Goal: Task Accomplishment & Management: Manage account settings

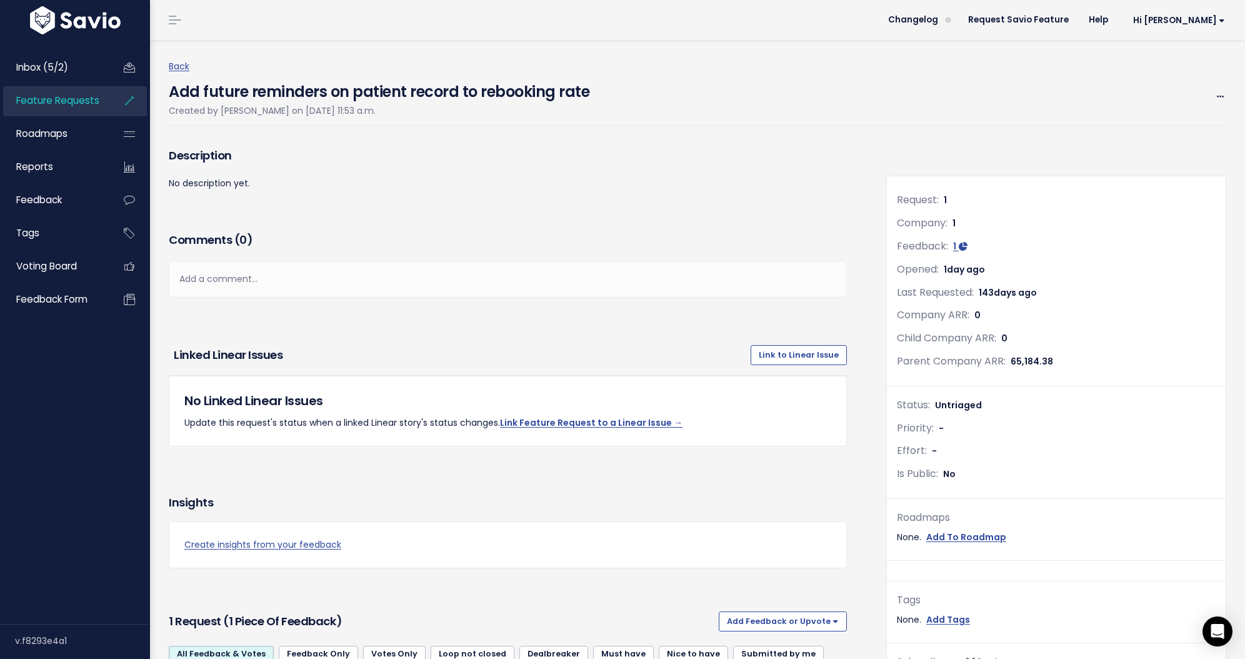
scroll to position [2, 0]
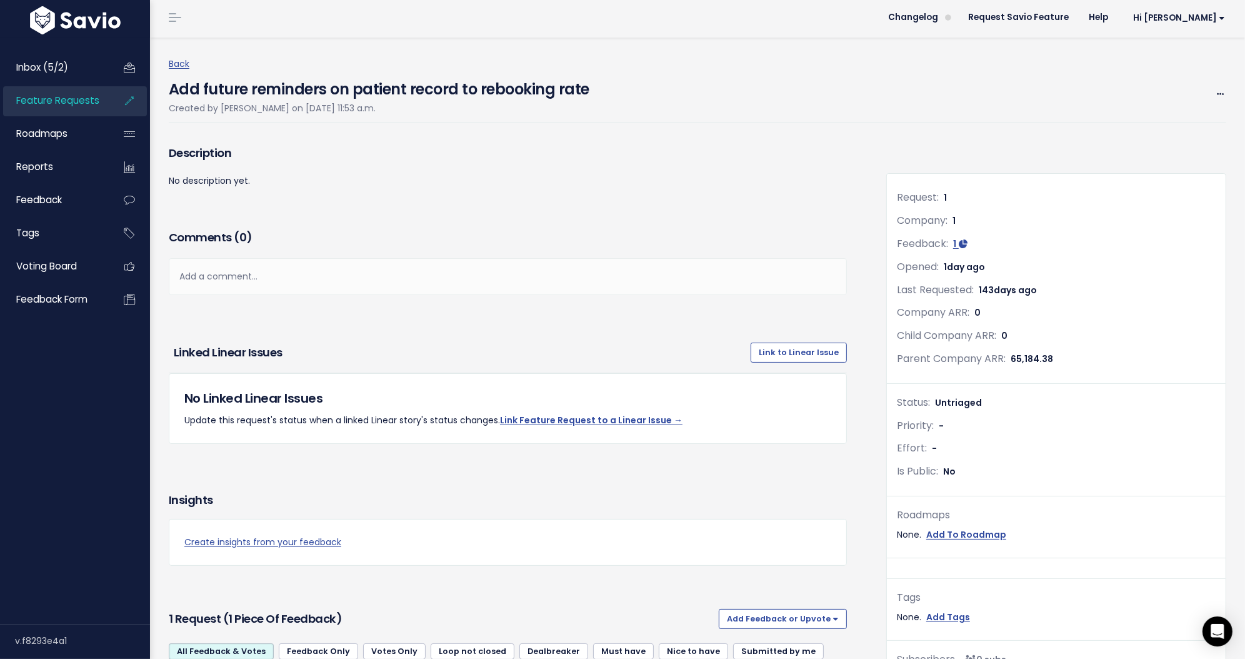
click at [723, 46] on div "Back Add future reminders on patient record to rebooking rate Created by Amanda…" at bounding box center [702, 89] width 1067 height 104
click at [56, 70] on span "Inbox (5/2)" at bounding box center [42, 67] width 52 height 13
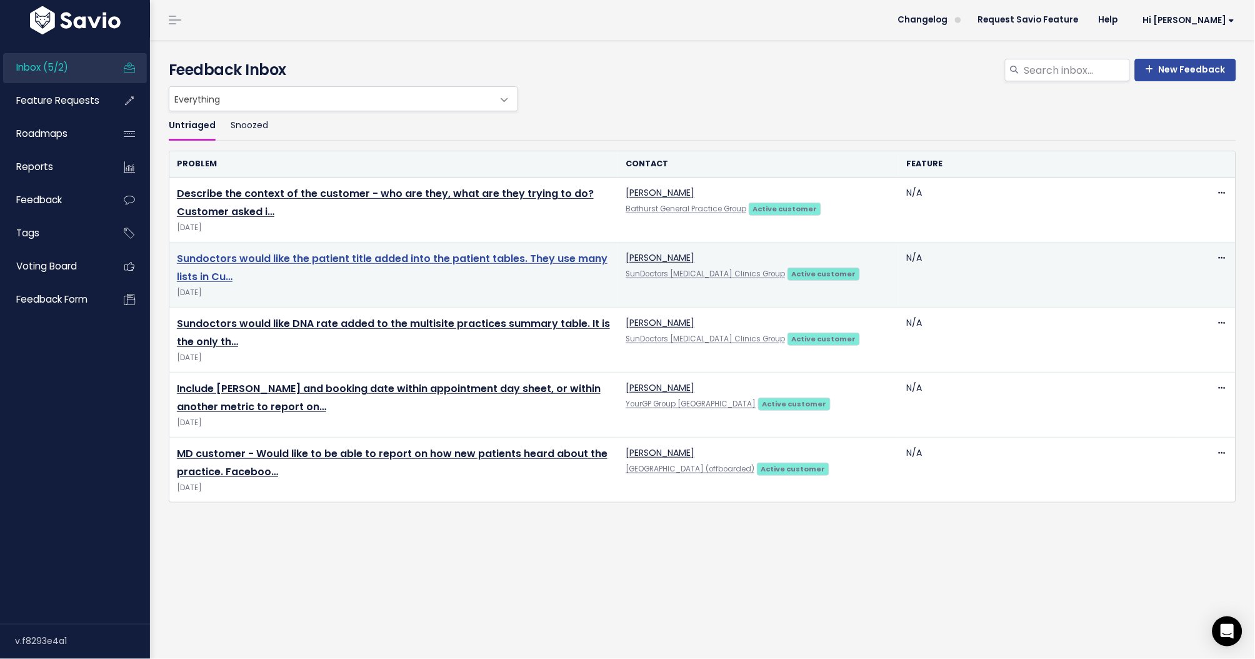
click at [347, 257] on link "Sundoctors would like the patient title added into the patient tables. They use…" at bounding box center [392, 267] width 431 height 32
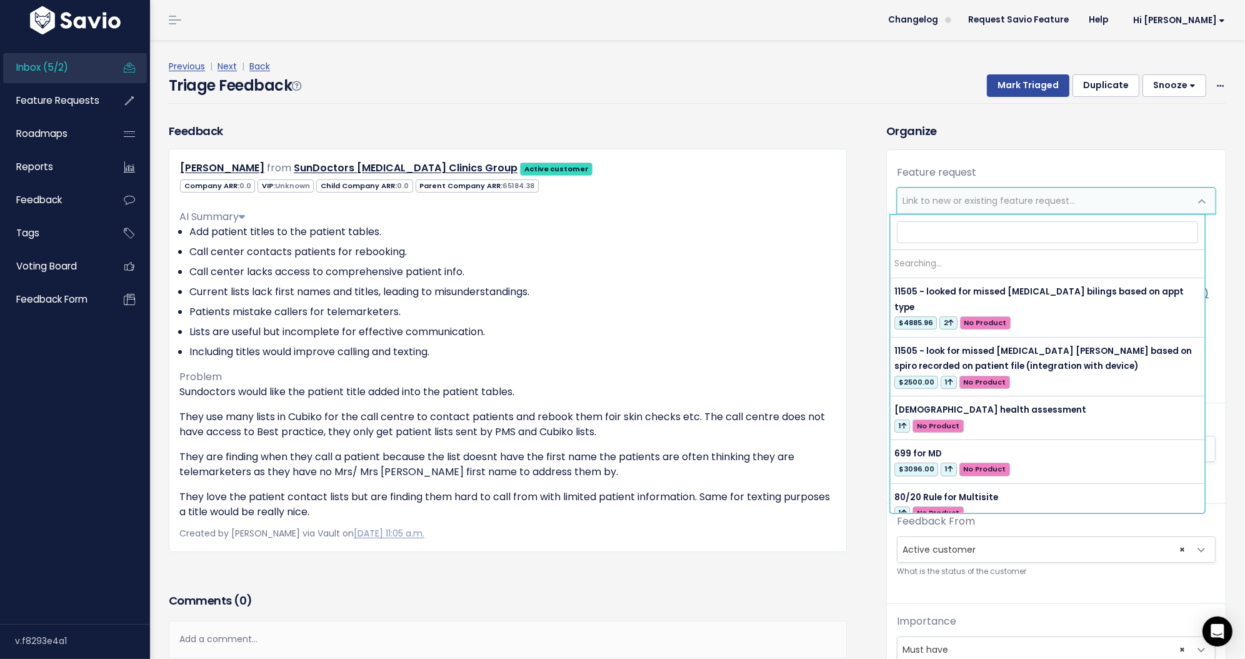
click at [985, 195] on span "Link to new or existing feature request..." at bounding box center [988, 200] width 172 height 12
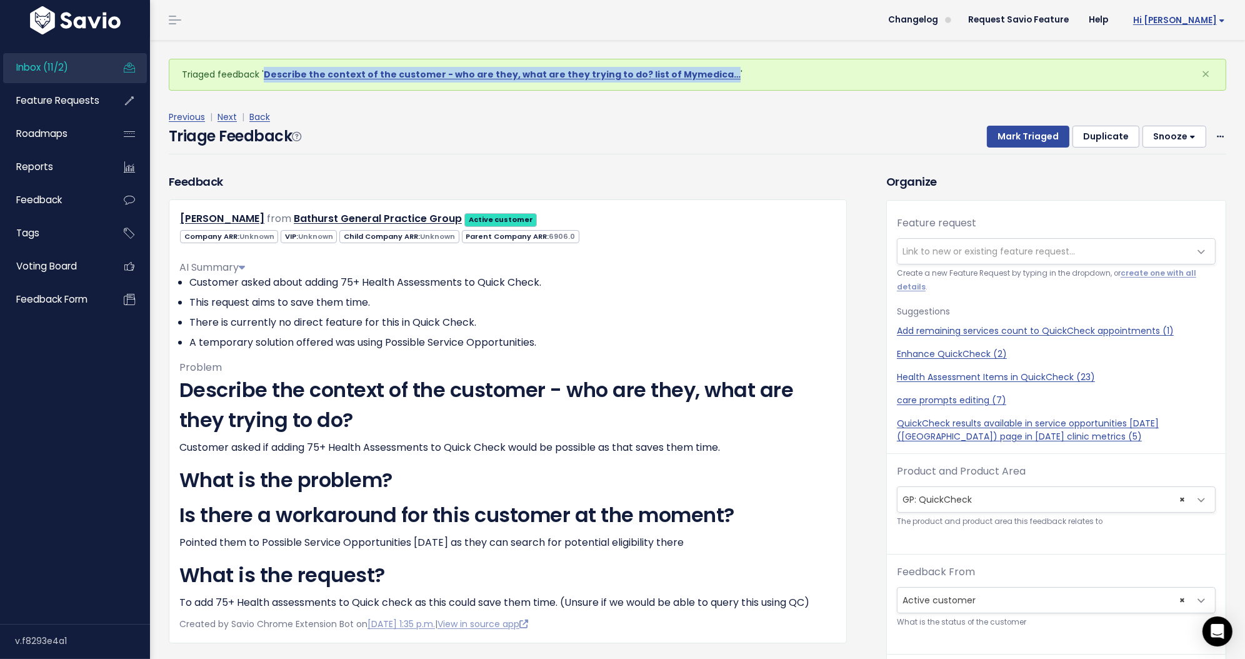
click at [1171, 16] on span "Hi [PERSON_NAME]" at bounding box center [1179, 20] width 92 height 9
click at [1184, 81] on link "My Settings" at bounding box center [1184, 81] width 92 height 24
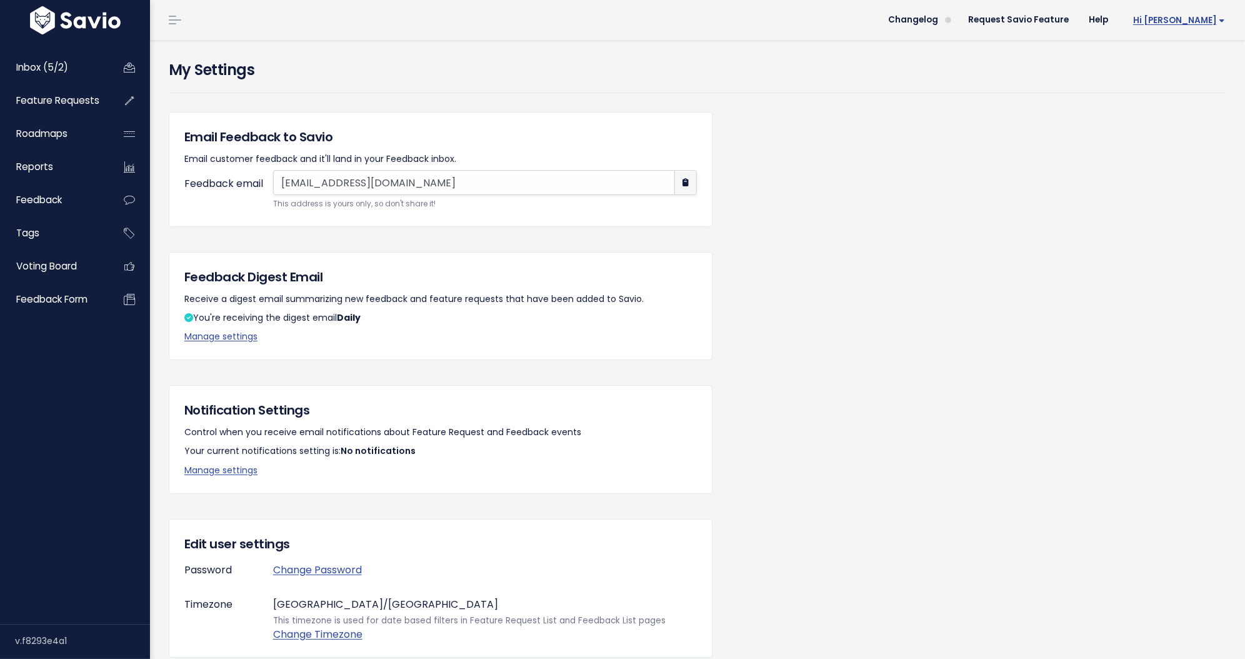
click at [1155, 24] on link "Hi [PERSON_NAME]" at bounding box center [1176, 20] width 117 height 19
click at [1177, 134] on link "Manage Users" at bounding box center [1184, 129] width 92 height 24
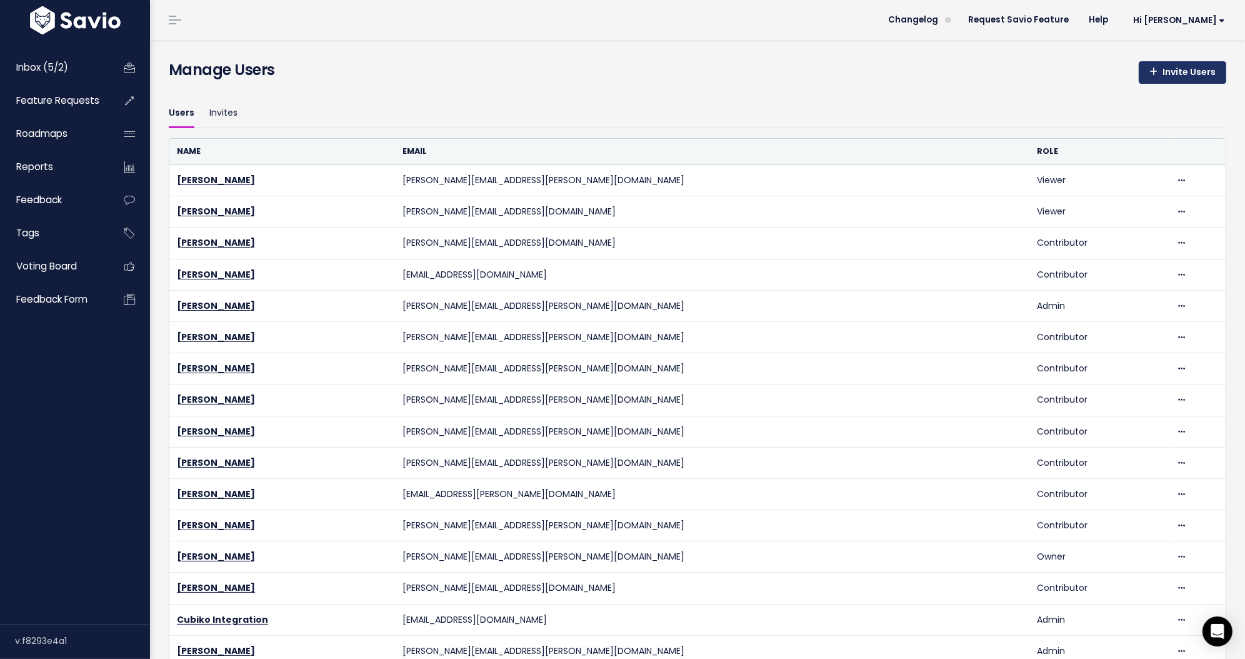
click at [1195, 76] on link "Invite Users" at bounding box center [1182, 72] width 87 height 22
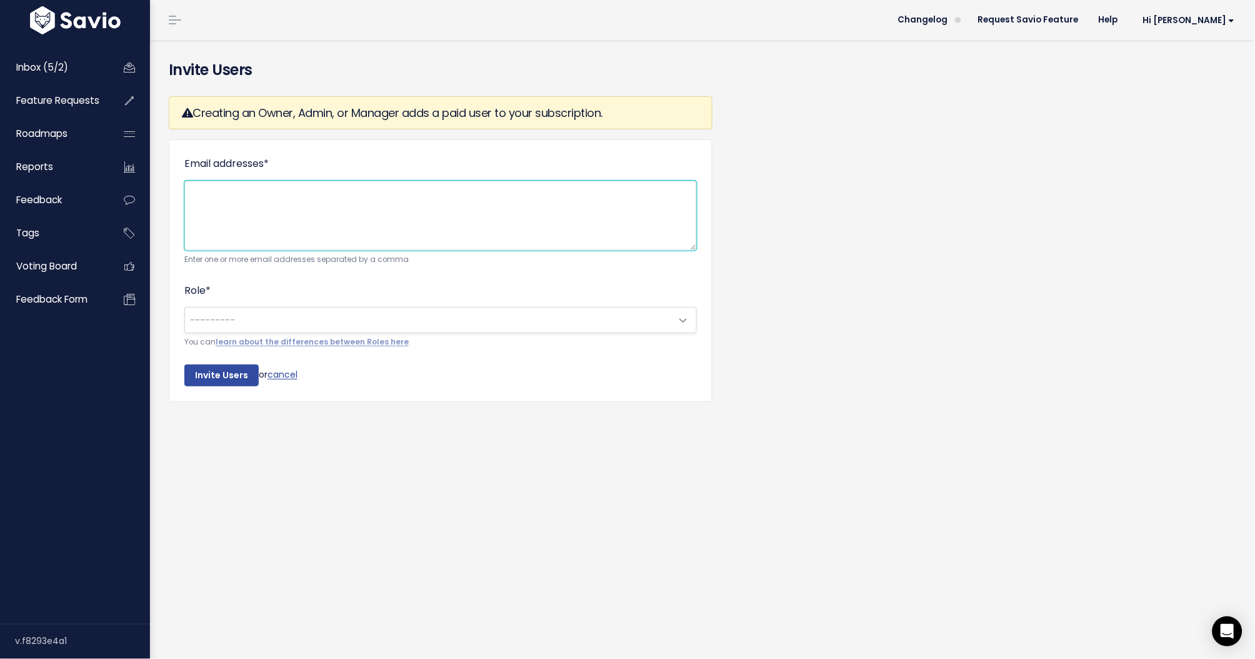
click at [257, 200] on textarea "Email addresses *" at bounding box center [440, 216] width 512 height 70
paste textarea "[EMAIL_ADDRESS][DOMAIN_NAME]"
type textarea "[EMAIL_ADDRESS][DOMAIN_NAME]"
click at [274, 327] on span "---------" at bounding box center [428, 319] width 486 height 25
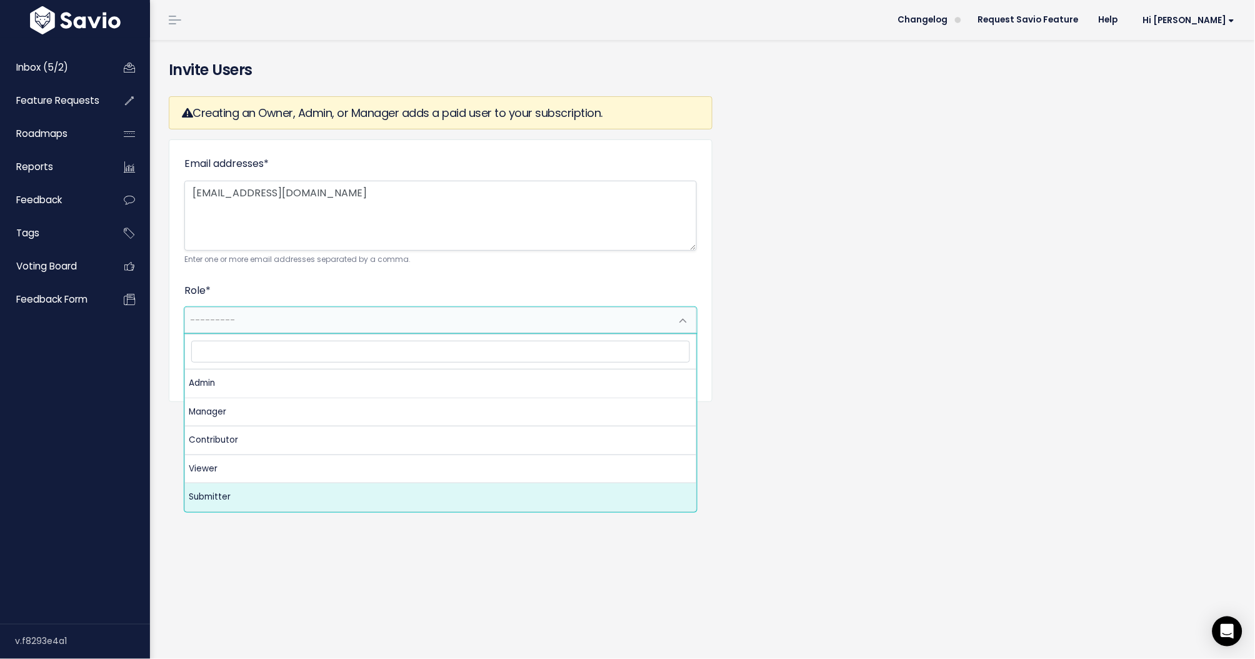
select select "SUBMITTER"
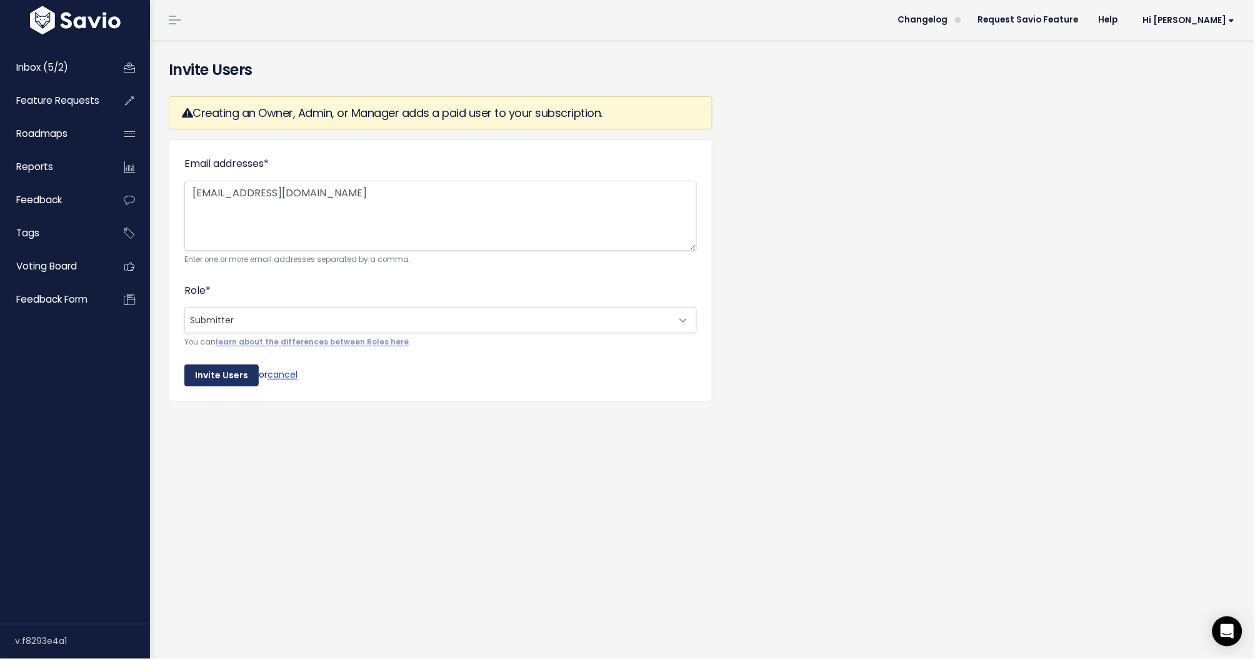
click at [235, 378] on input "Invite Users" at bounding box center [221, 375] width 74 height 22
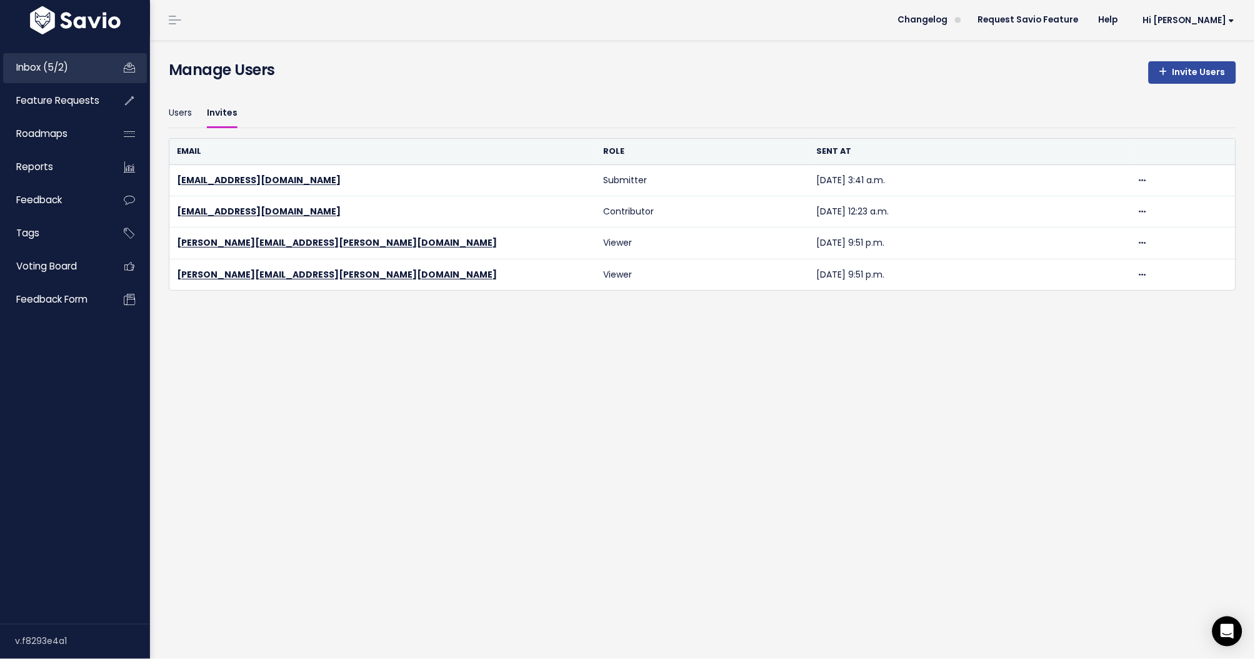
click at [56, 71] on span "Inbox (5/2)" at bounding box center [42, 67] width 52 height 13
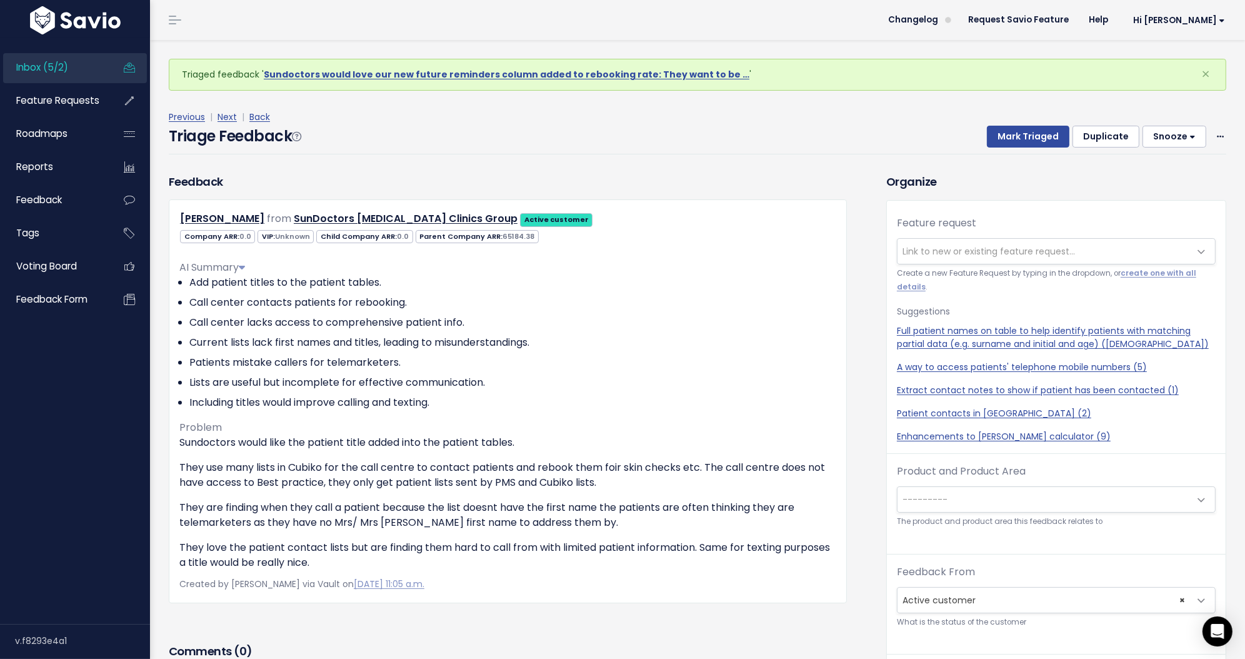
click at [632, 165] on div "Previous | Next | Back Triage Feedback Mark Triaged Duplicate [GEOGRAPHIC_DATA]…" at bounding box center [702, 132] width 1067 height 82
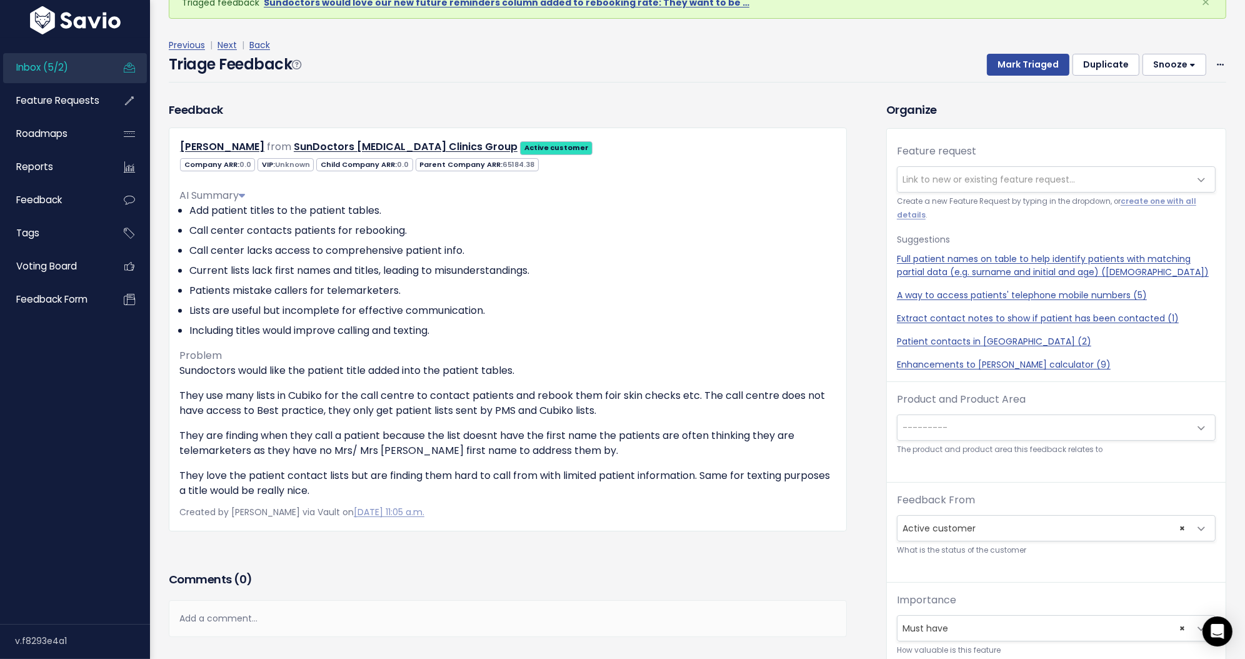
scroll to position [34, 0]
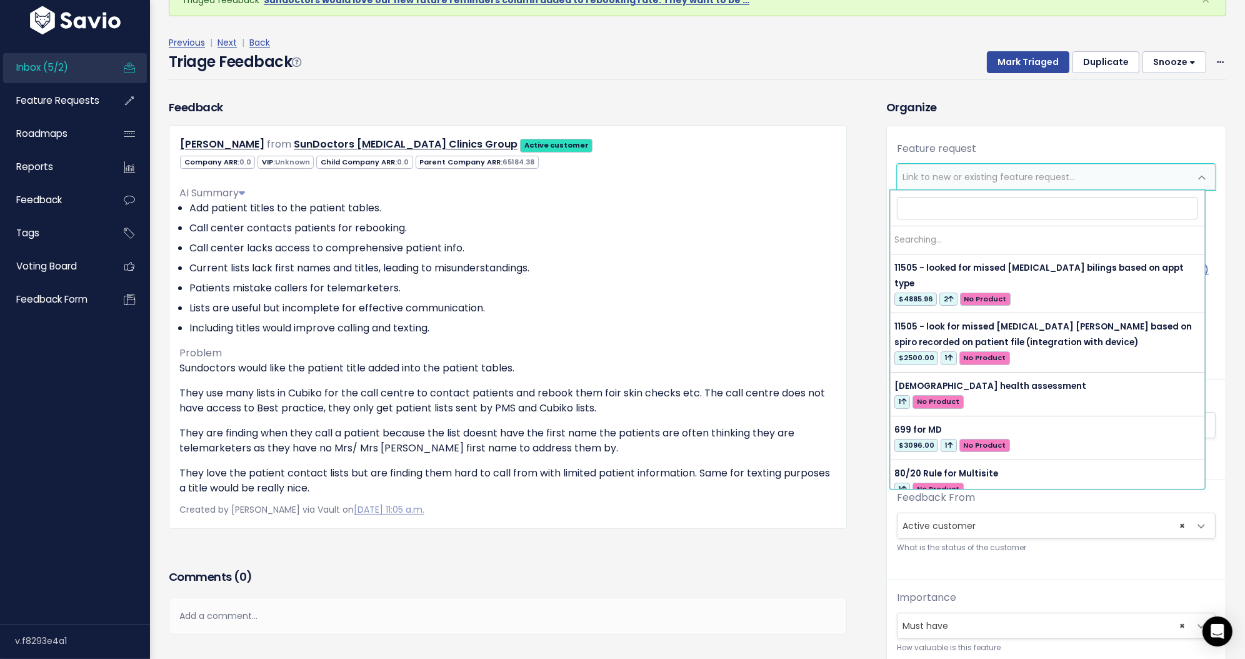
click at [945, 175] on span "Link to new or existing feature request..." at bounding box center [988, 177] width 172 height 12
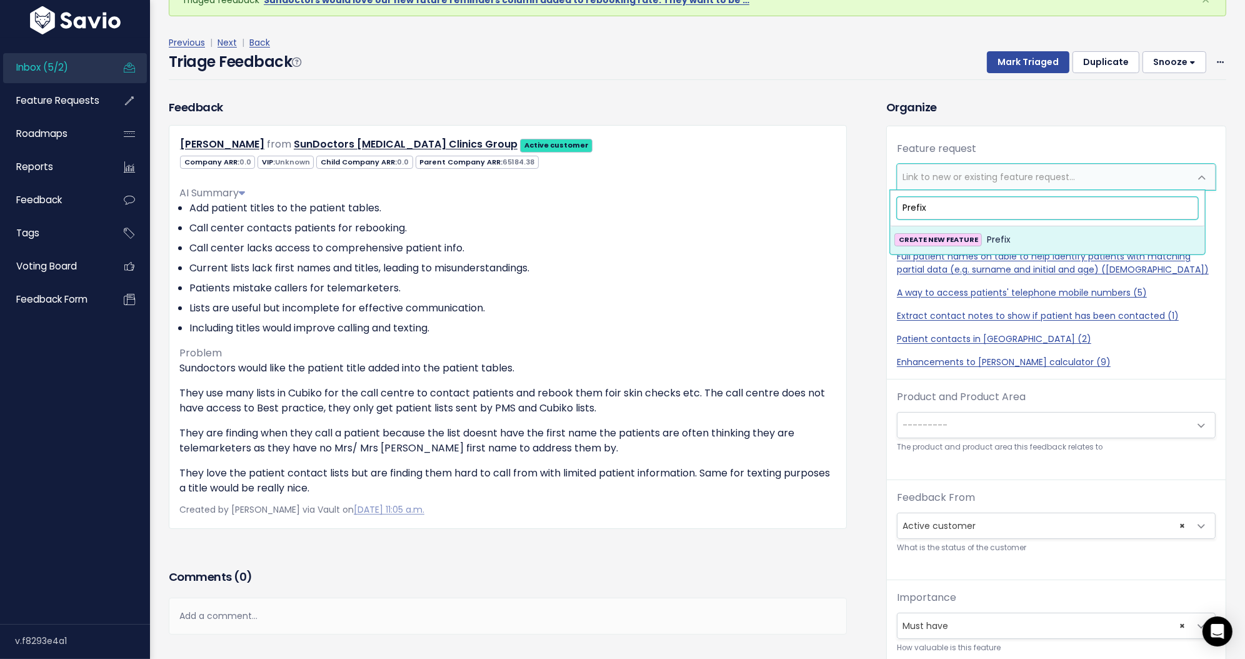
click at [955, 209] on input "Prefix" at bounding box center [1047, 208] width 301 height 22
type input "Titles for patients in tables"
click at [994, 235] on span "Titles for patients in tables" at bounding box center [1044, 239] width 114 height 15
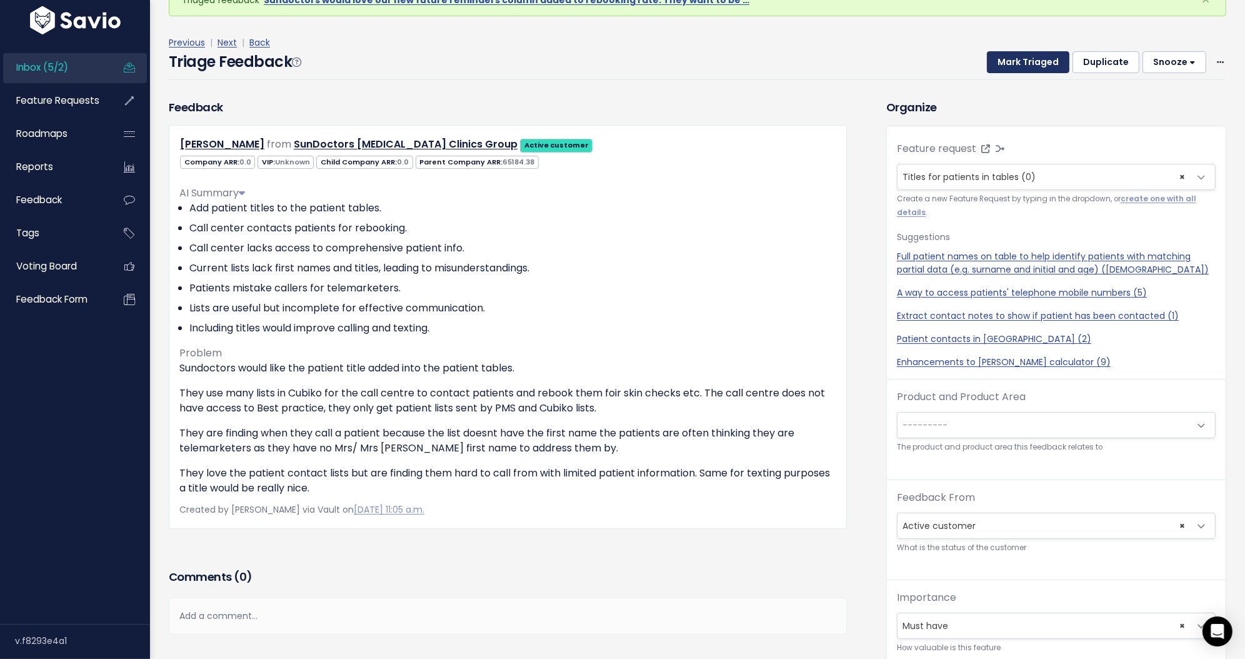
click at [1020, 59] on button "Mark Triaged" at bounding box center [1028, 62] width 82 height 22
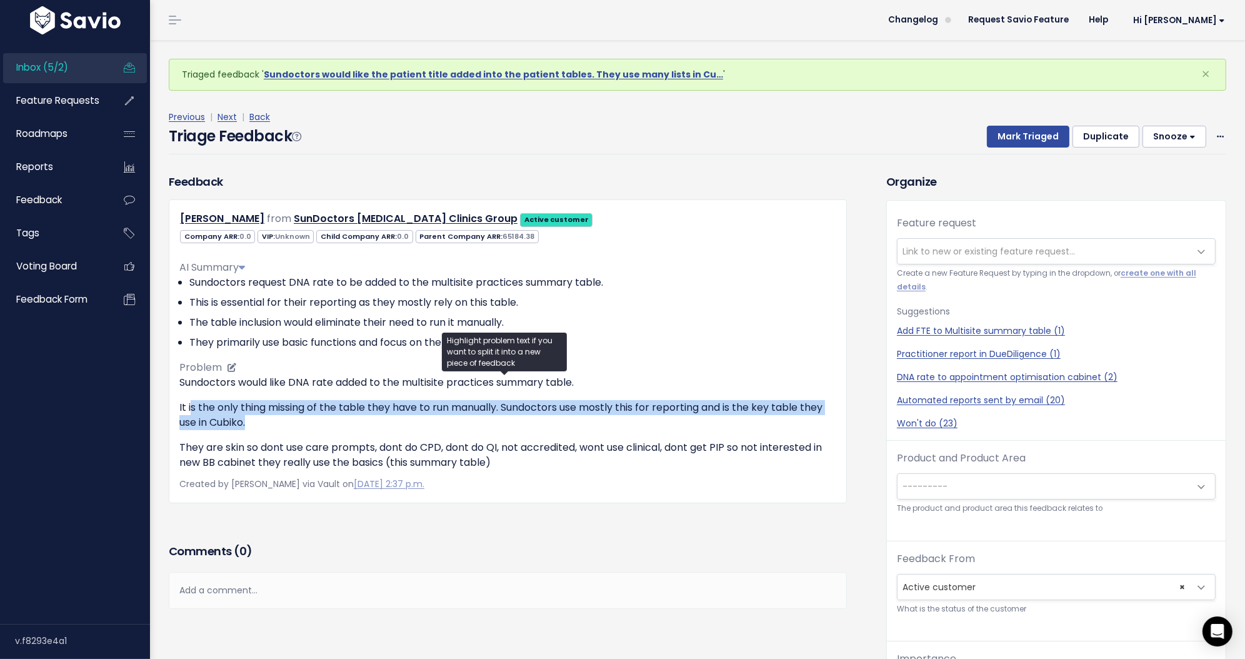
drag, startPoint x: 199, startPoint y: 411, endPoint x: 800, endPoint y: 421, distance: 601.9
click at [800, 421] on p "It is the only thing missing of the table they have to run manually. Sundoctors…" at bounding box center [507, 415] width 657 height 30
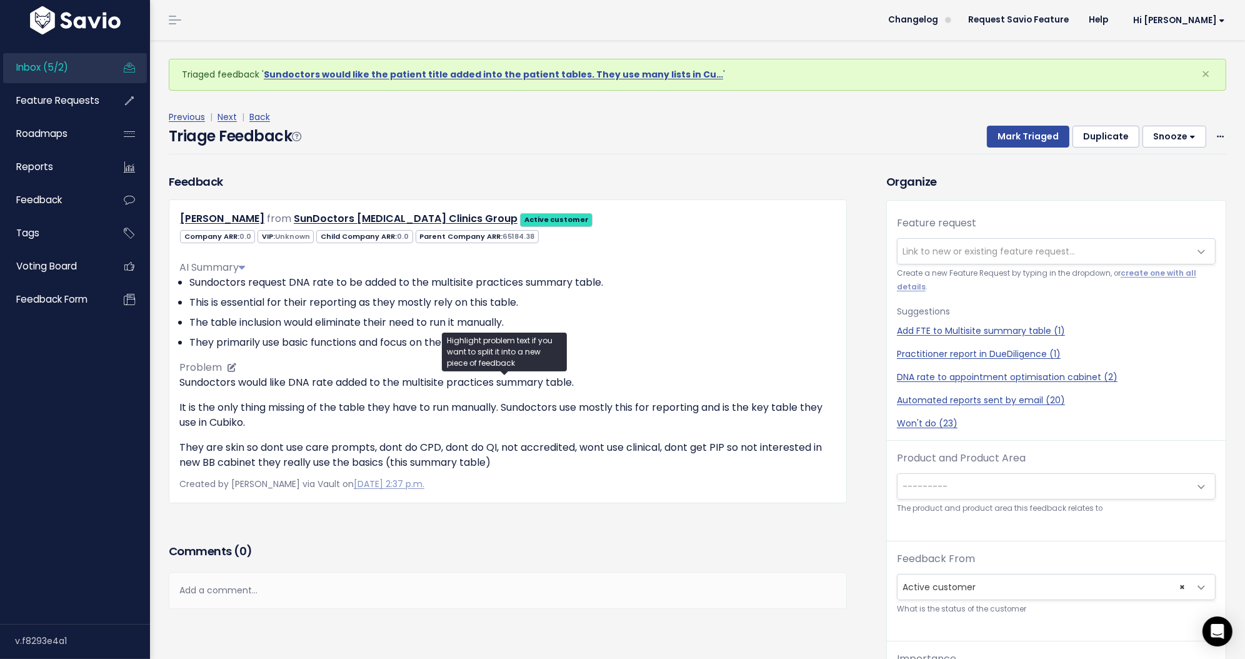
click at [427, 446] on p "They are skin so dont use care prompts, dont do CPD, dont do QI, not accredited…" at bounding box center [507, 455] width 657 height 30
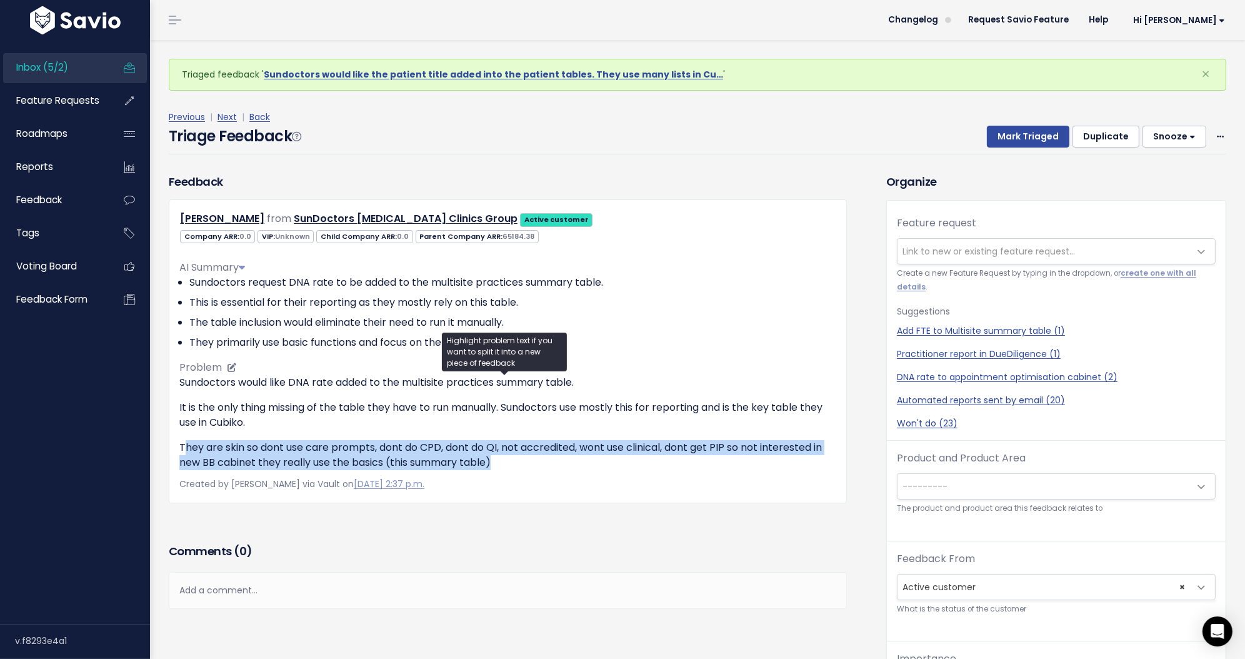
drag, startPoint x: 186, startPoint y: 447, endPoint x: 788, endPoint y: 461, distance: 601.9
click at [788, 461] on p "They are skin so dont use care prompts, dont do CPD, dont do QI, not accredited…" at bounding box center [507, 455] width 657 height 30
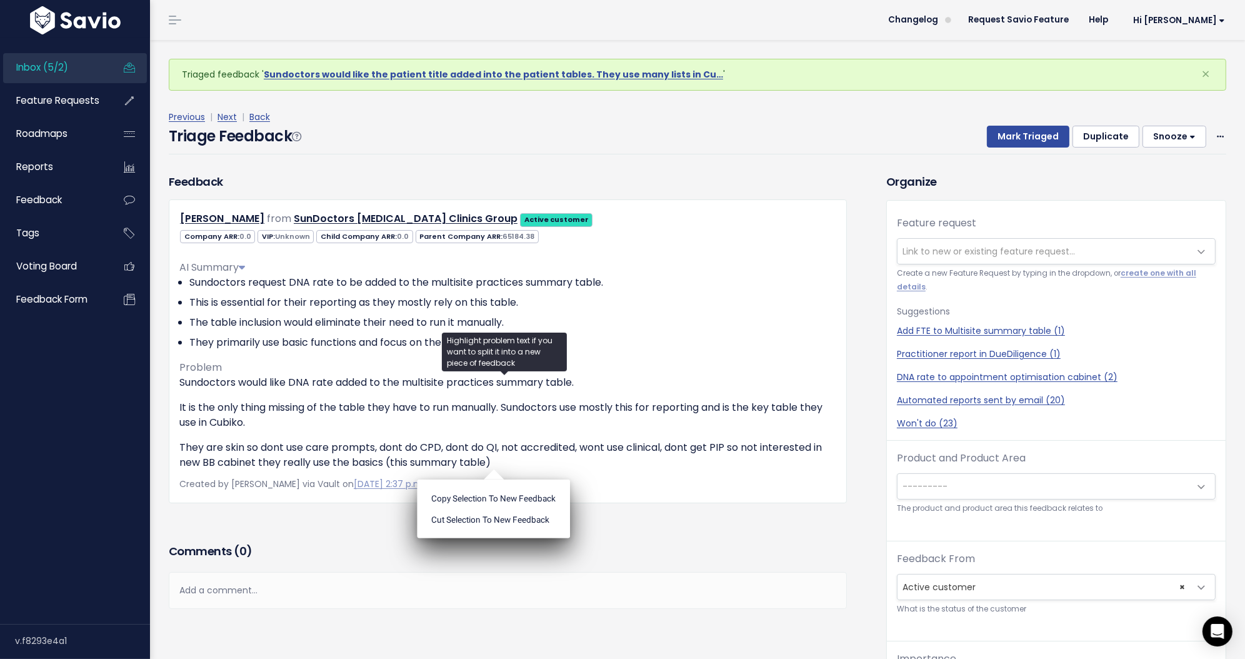
click at [771, 481] on p "Created by Madison De Jonge via Vault on May 12, 2025, 2:37 p.m." at bounding box center [507, 484] width 657 height 16
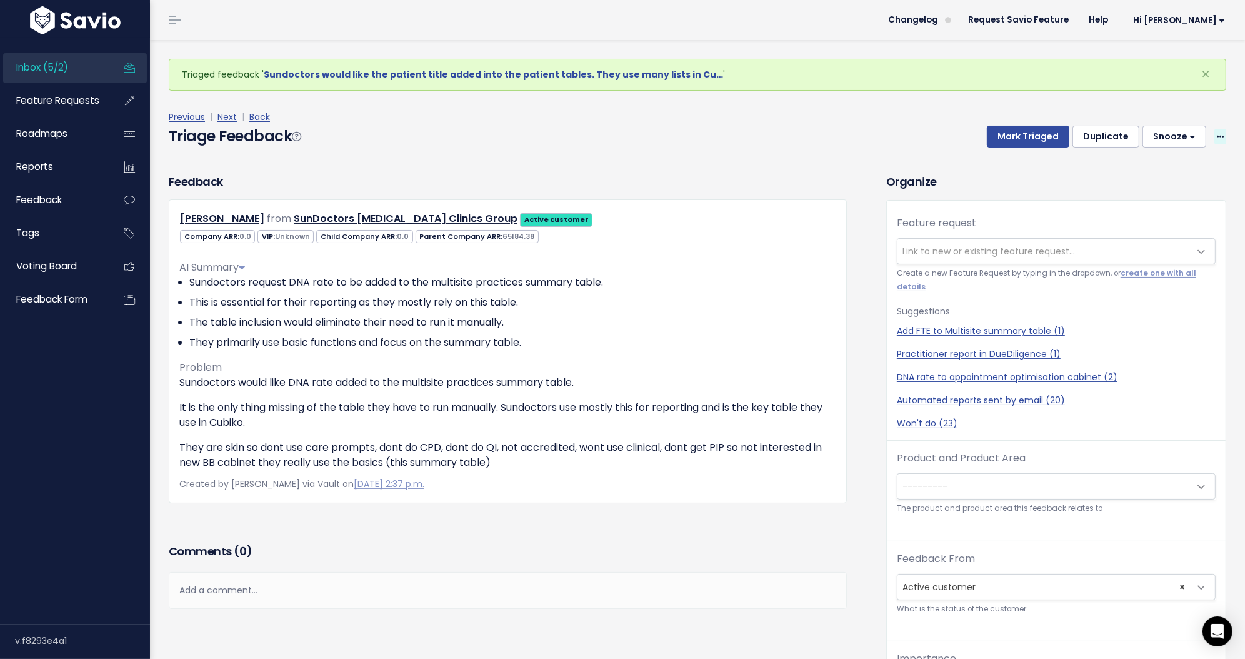
click at [1217, 136] on icon at bounding box center [1220, 137] width 7 height 8
click at [1160, 170] on link "Edit" at bounding box center [1170, 171] width 90 height 24
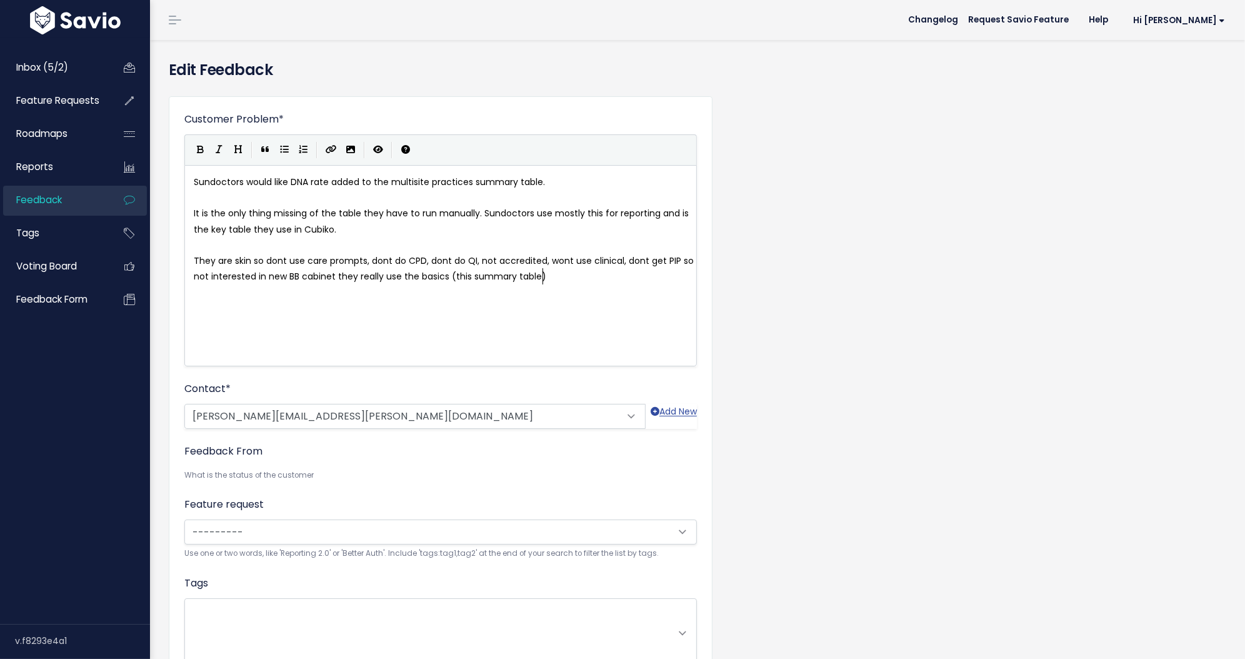
scroll to position [2, 0]
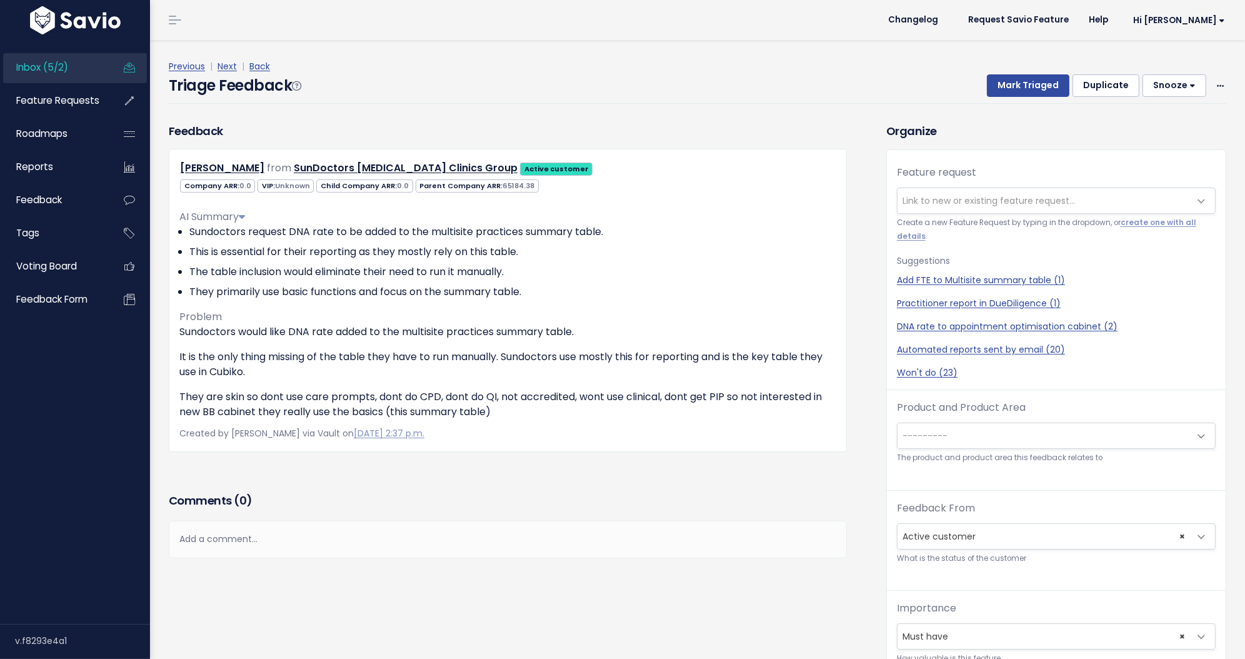
click at [951, 199] on span "Link to new or existing feature request..." at bounding box center [988, 200] width 172 height 12
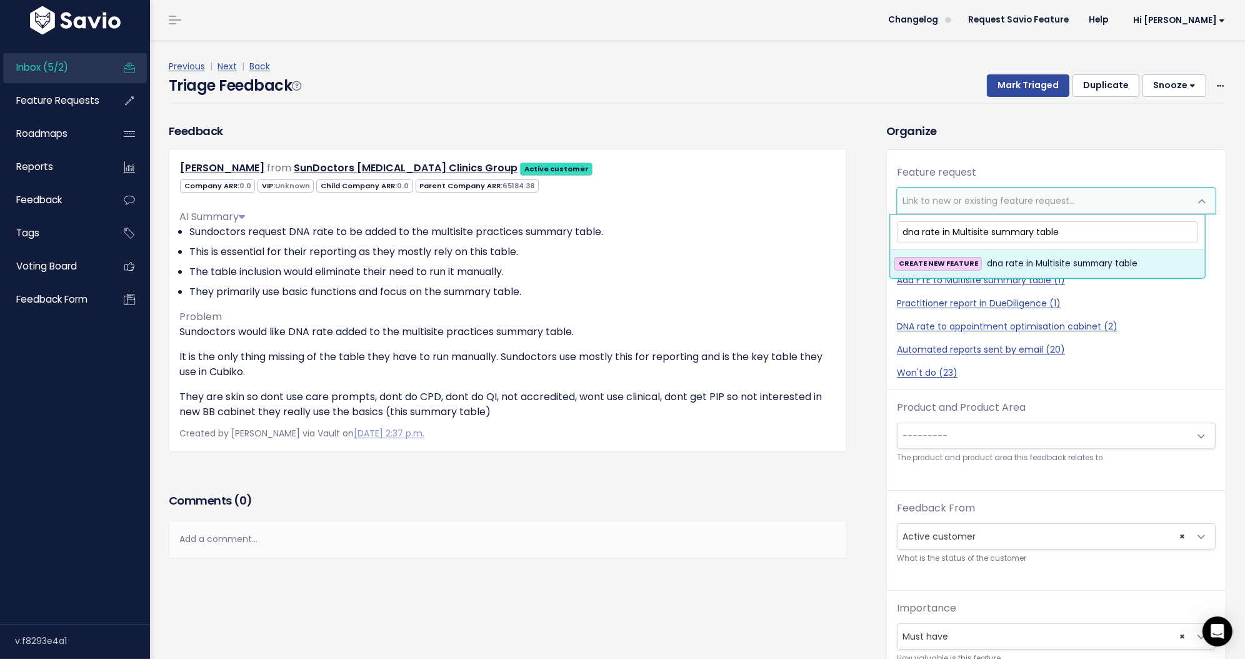
type input "dna rate in Multisite summary table"
click at [1023, 265] on span "dna rate in Multisite summary table" at bounding box center [1062, 263] width 151 height 15
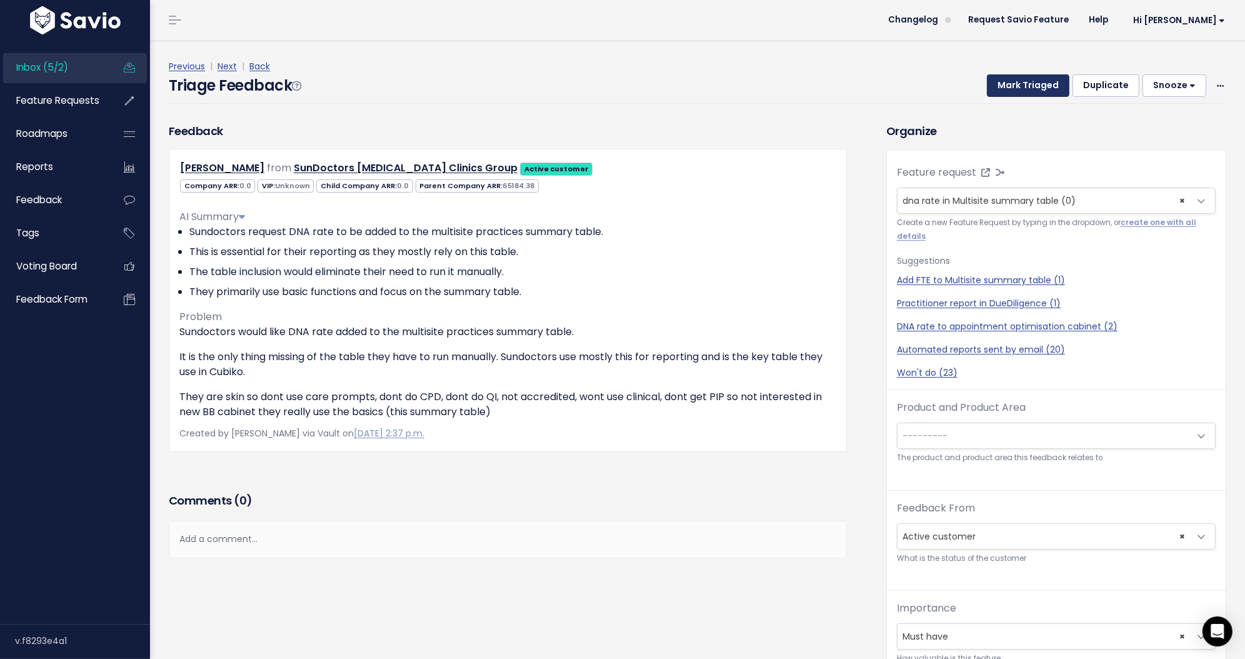
click at [1019, 96] on button "Mark Triaged" at bounding box center [1028, 85] width 82 height 22
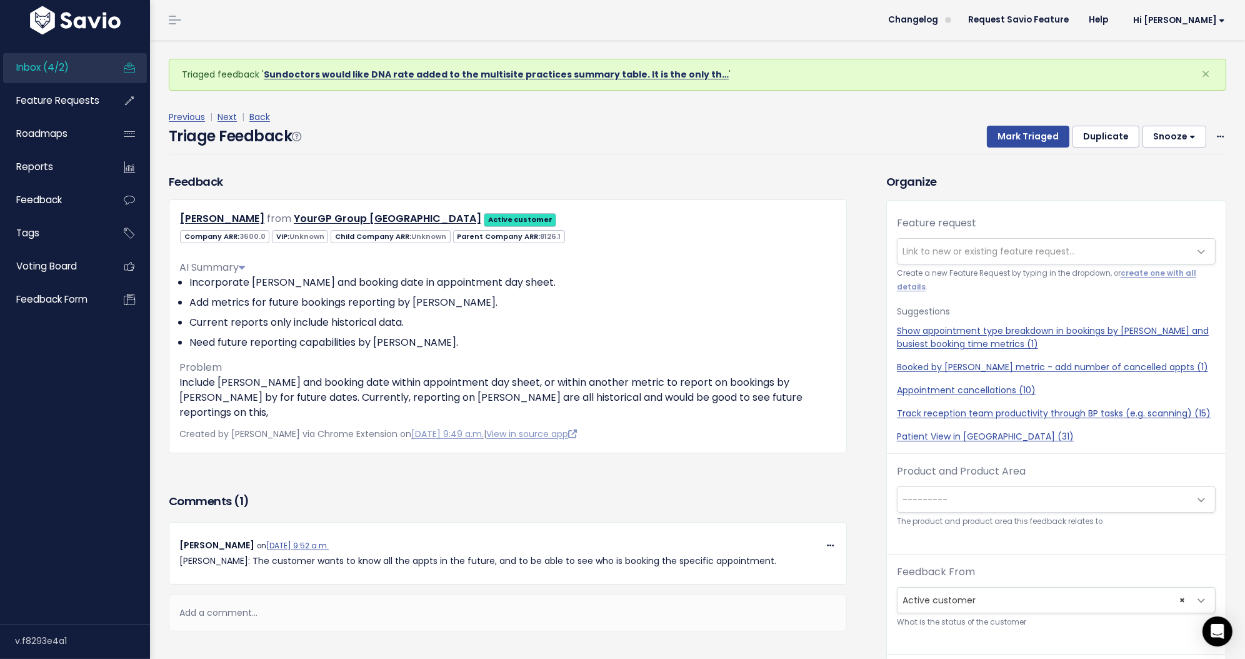
click at [499, 73] on link "Sundoctors would like DNA rate added to the multisite practices summary table. …" at bounding box center [496, 74] width 465 height 12
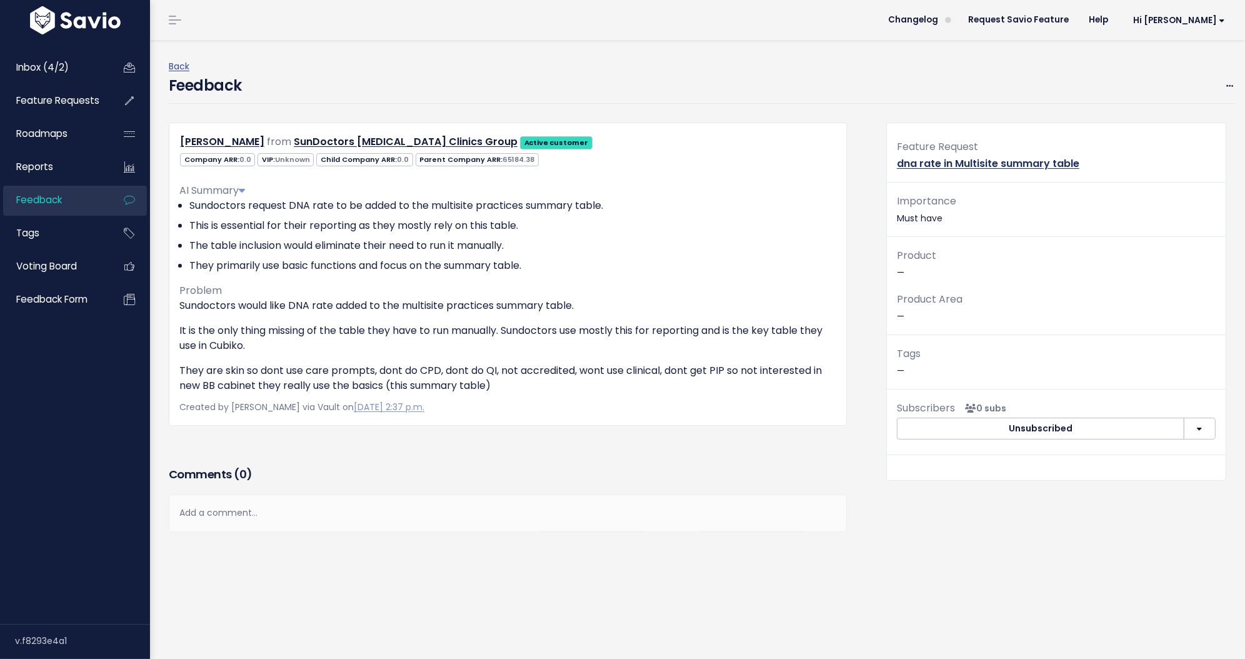
click at [1056, 159] on link "dna rate in Multisite summary table" at bounding box center [988, 163] width 182 height 14
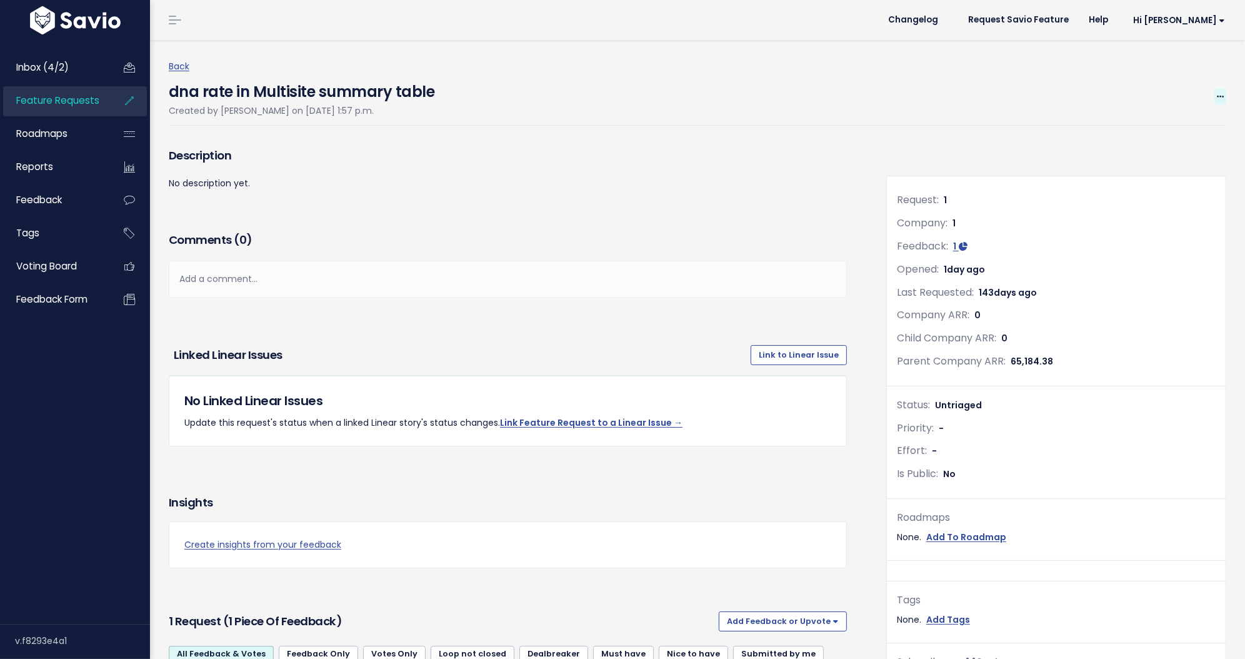
click at [1217, 93] on icon at bounding box center [1220, 97] width 7 height 8
click at [1169, 139] on link "Edit" at bounding box center [1178, 131] width 92 height 24
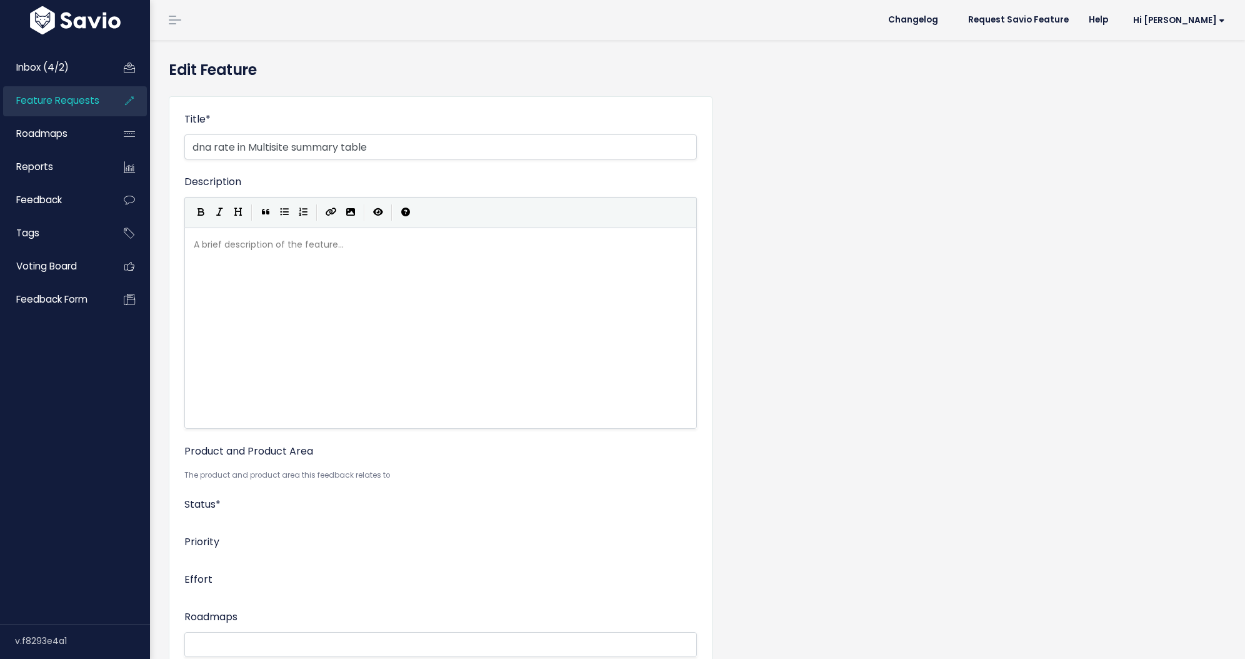
select select
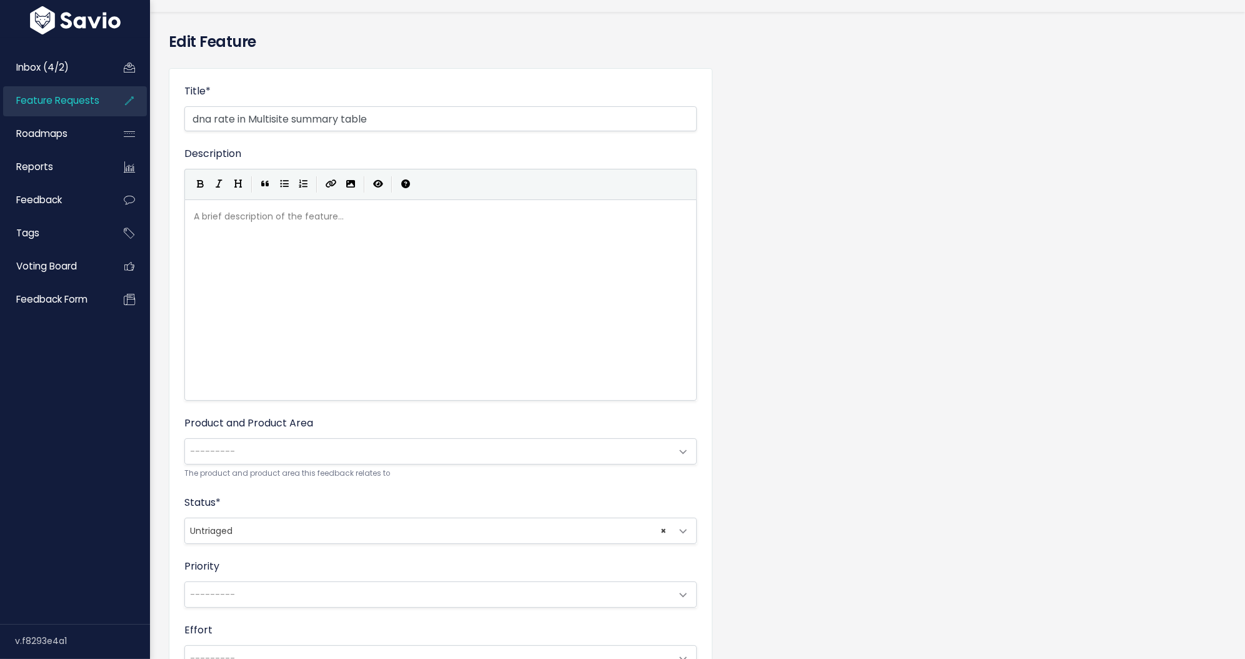
scroll to position [211, 0]
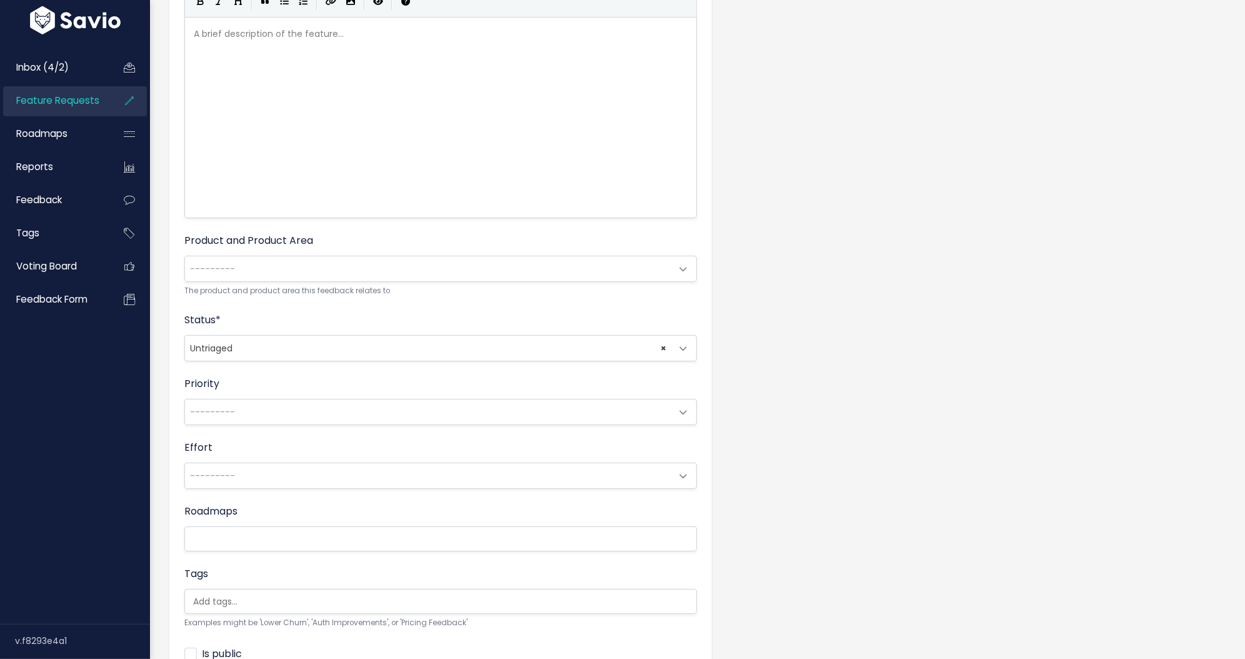
click at [281, 348] on span "× Untriaged" at bounding box center [428, 348] width 486 height 25
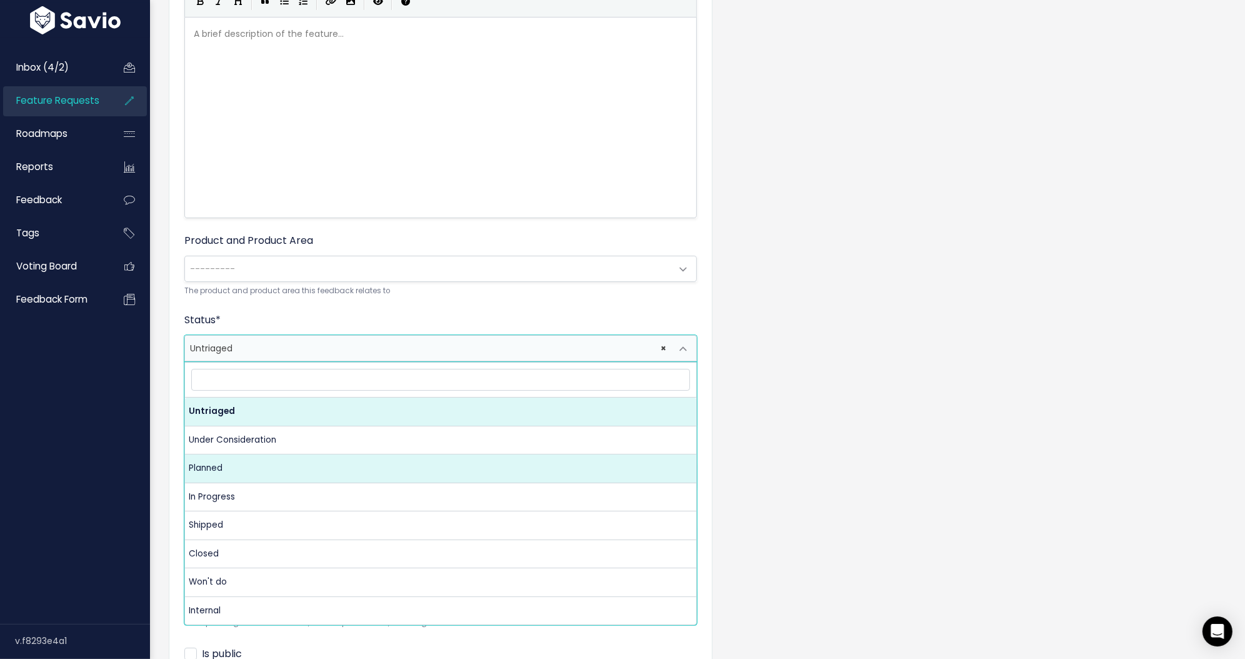
select select "PLANNED"
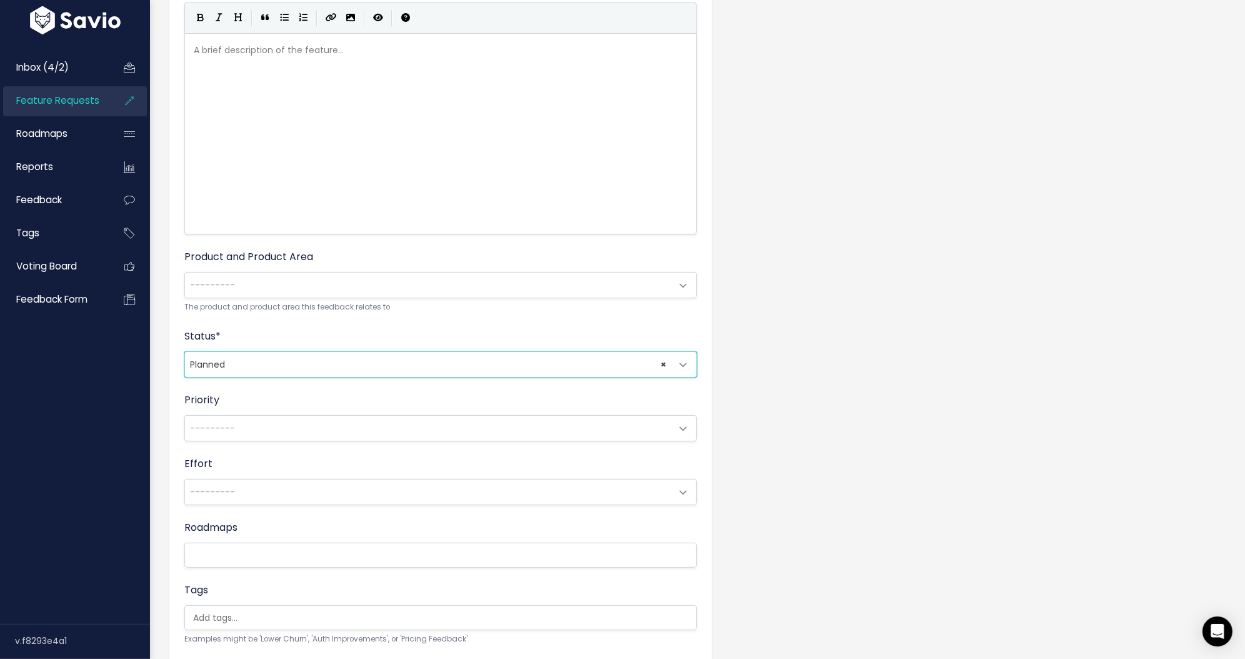
scroll to position [342, 0]
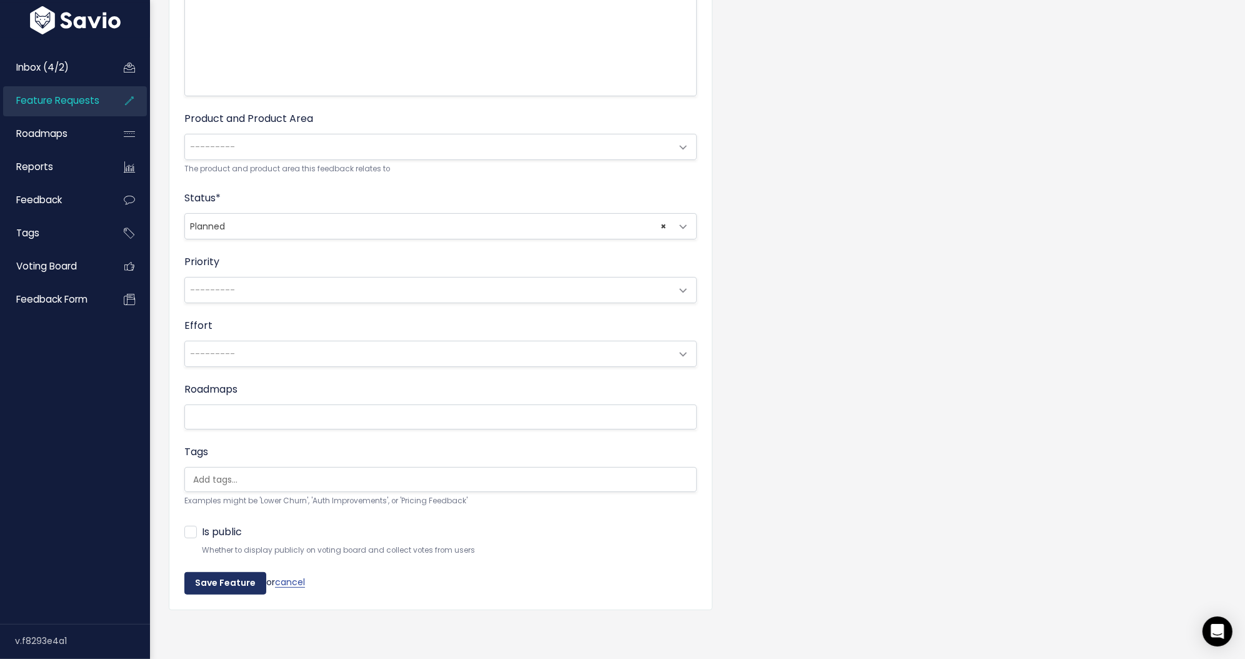
click at [223, 579] on input "Save Feature" at bounding box center [225, 583] width 82 height 22
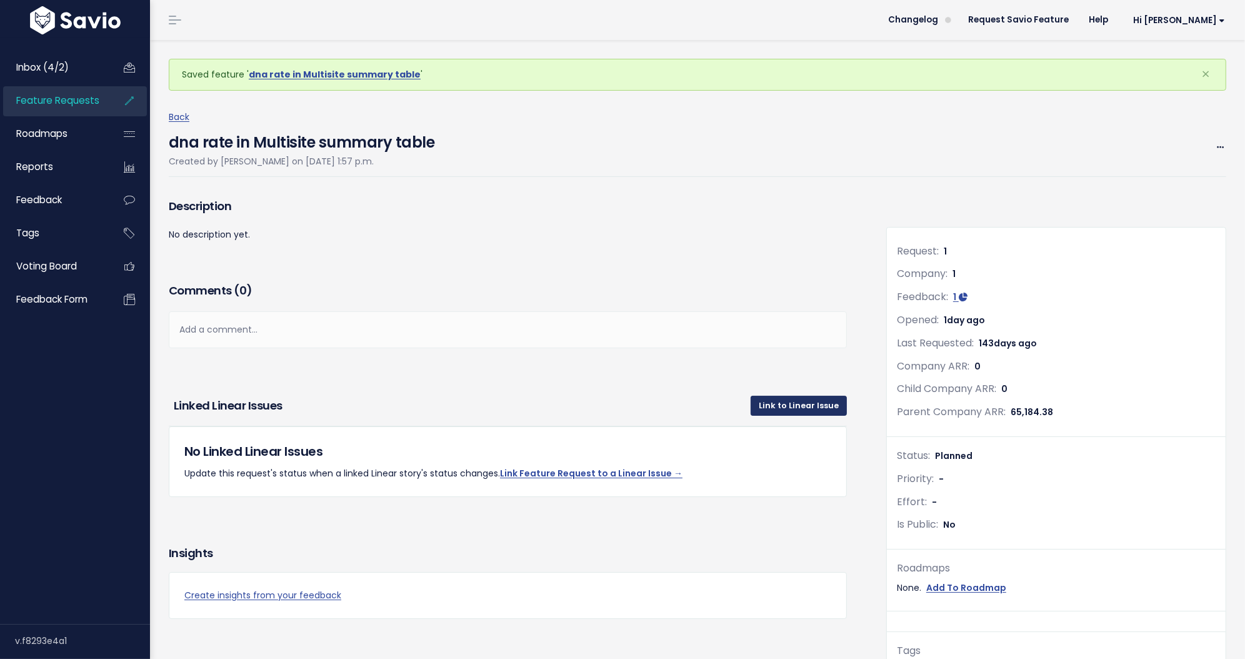
click at [785, 399] on link "Link to Linear Issue" at bounding box center [798, 406] width 96 height 20
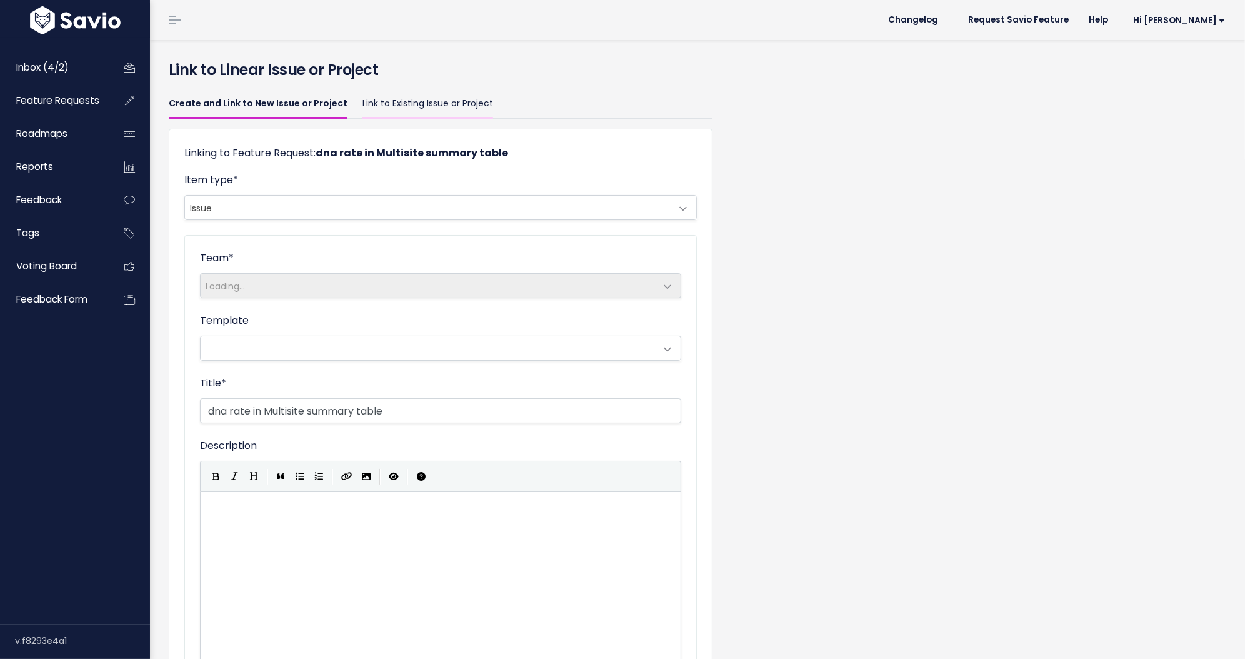
click at [369, 105] on link "Link to Existing Issue or Project" at bounding box center [427, 103] width 131 height 29
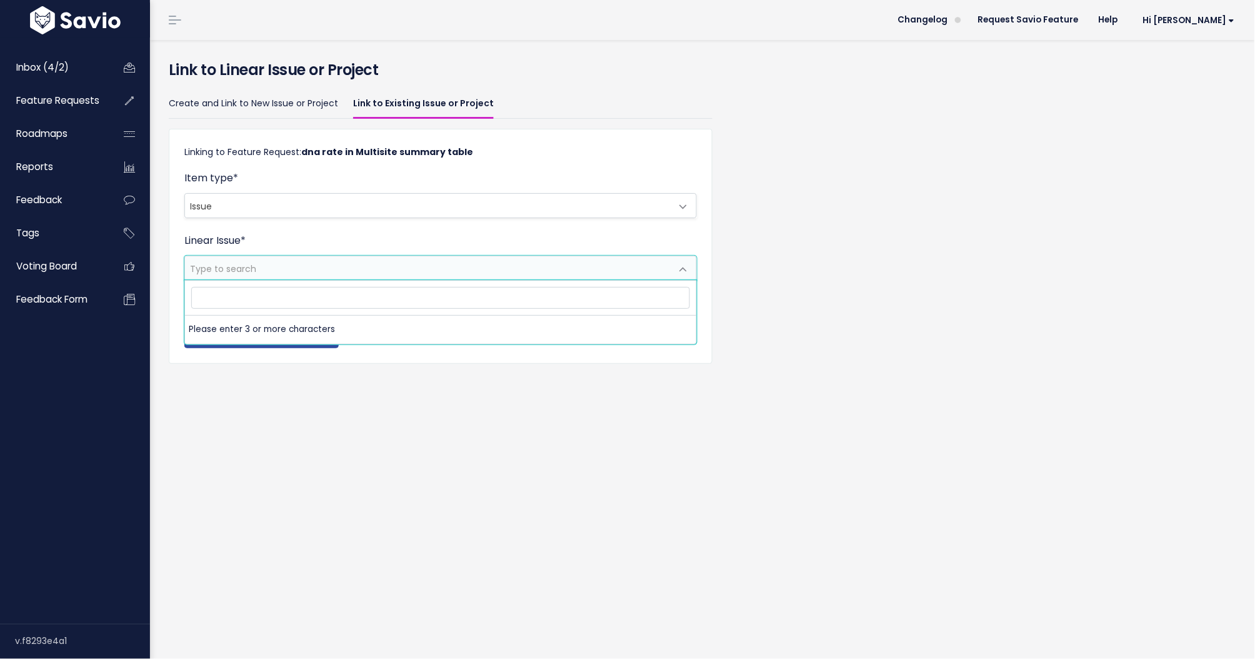
click at [271, 267] on span "Type to search" at bounding box center [428, 268] width 486 height 24
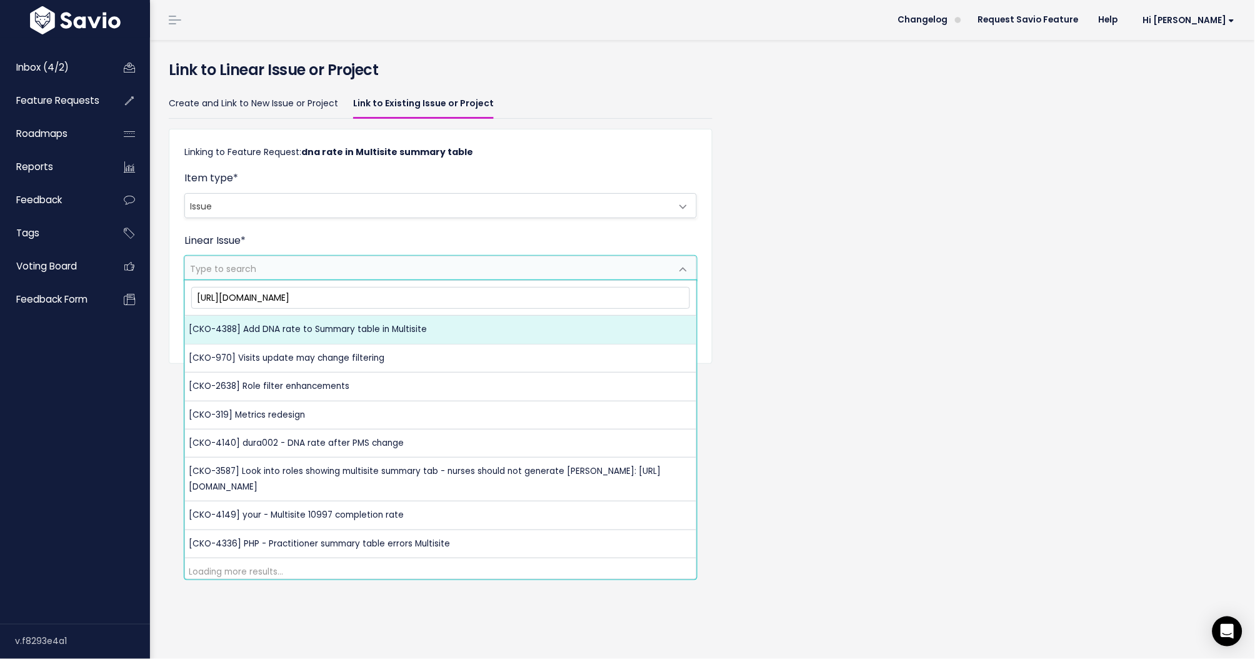
type input "https://linear.app/cubiko-au/issue/CKO-4388/add-dna-rate-to-summary-table-in-mu…"
select select "e11925a9-2433-4236-9af0-368813c10a9b"
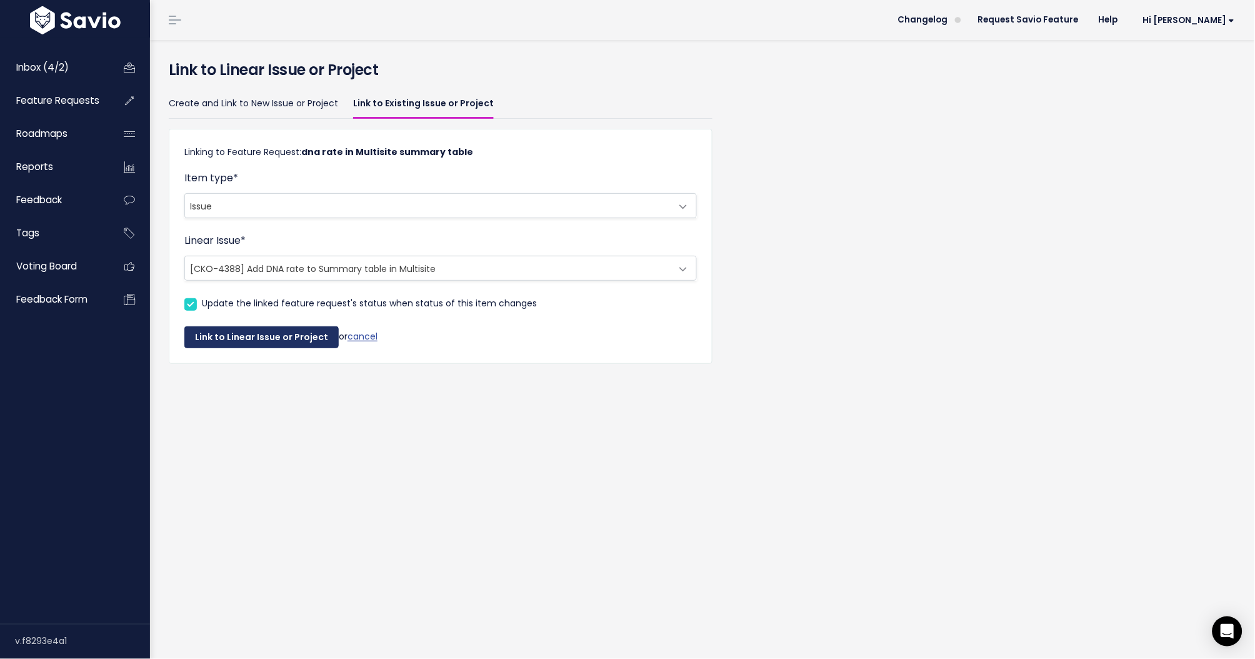
click at [289, 334] on button "Link to Linear Issue or Project" at bounding box center [261, 337] width 154 height 22
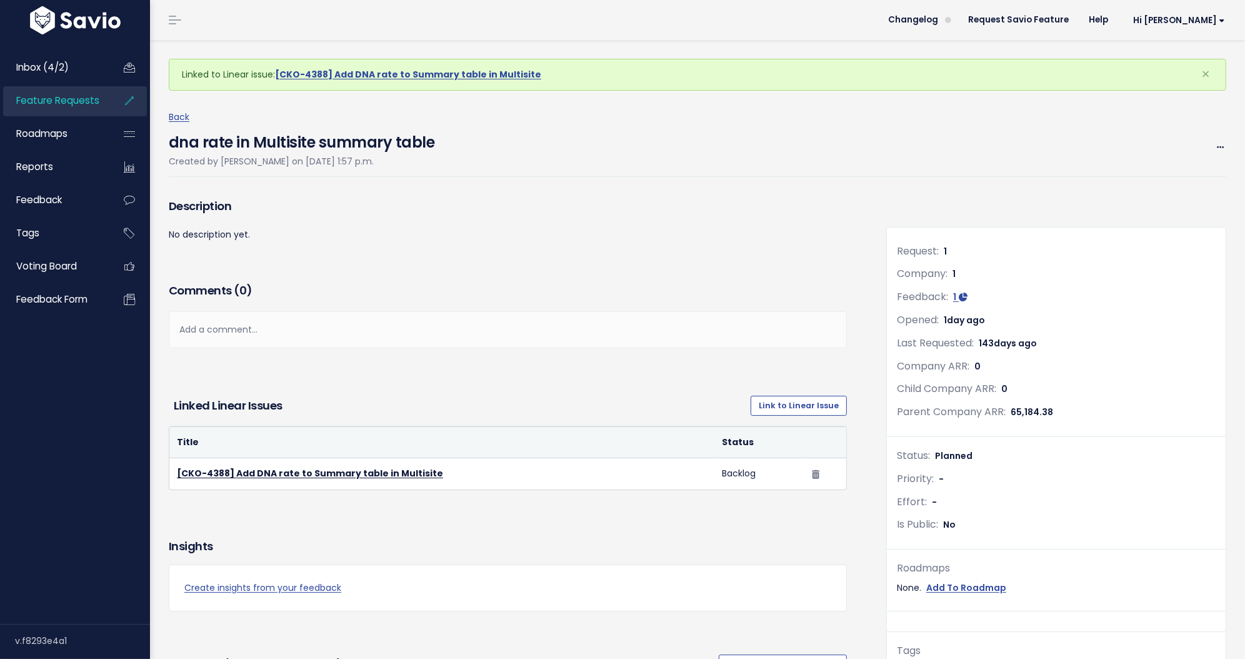
click at [785, 187] on div "Back dna rate in Multisite summary table Created by Amanda Johnson on Oct. 3, 2…" at bounding box center [702, 143] width 1067 height 104
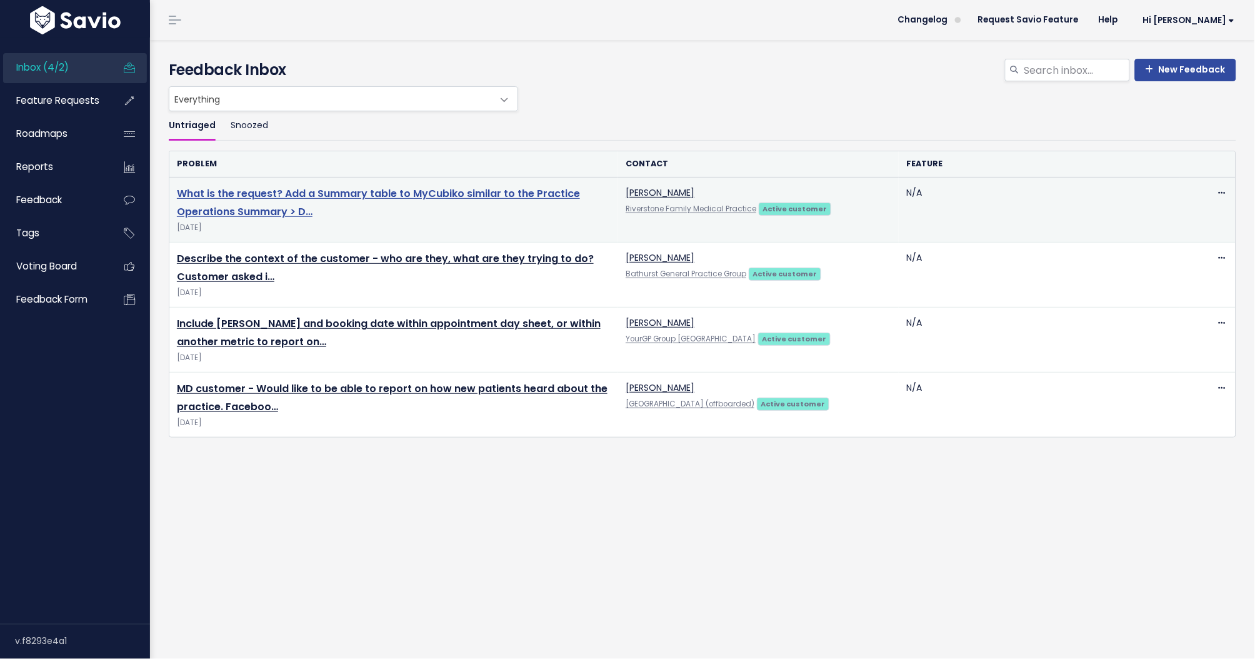
click at [334, 193] on link "What is the request? Add a Summary table to MyCubiko similar to the Practice Op…" at bounding box center [378, 202] width 403 height 32
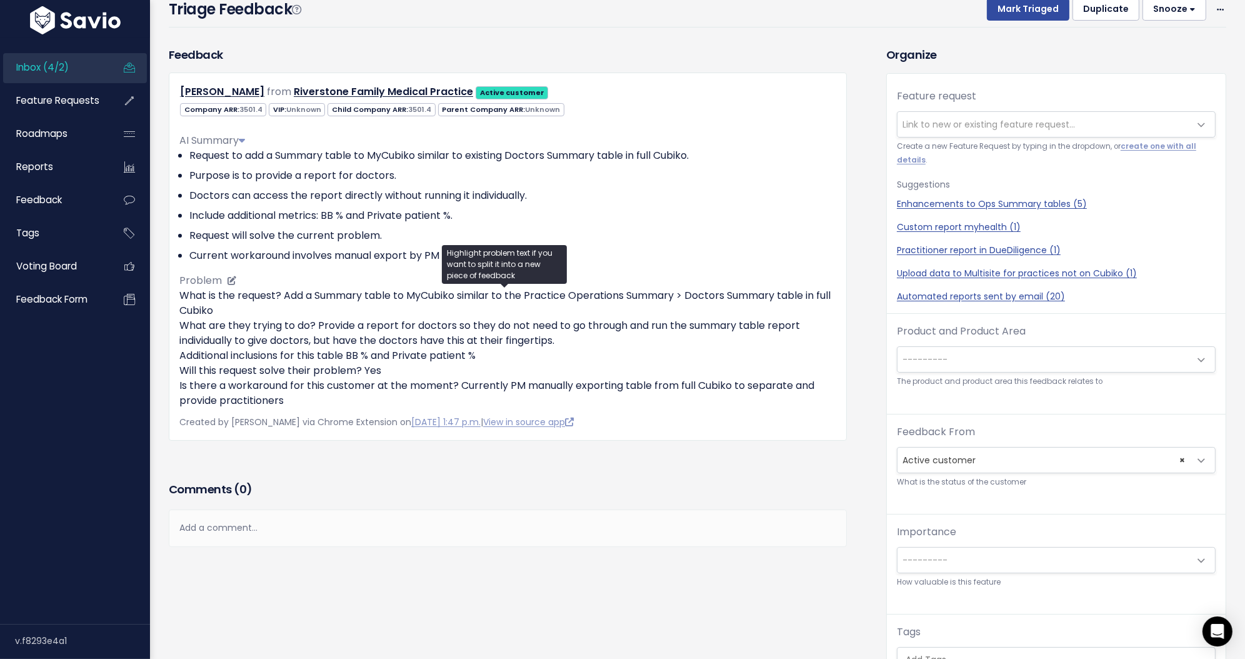
scroll to position [36, 0]
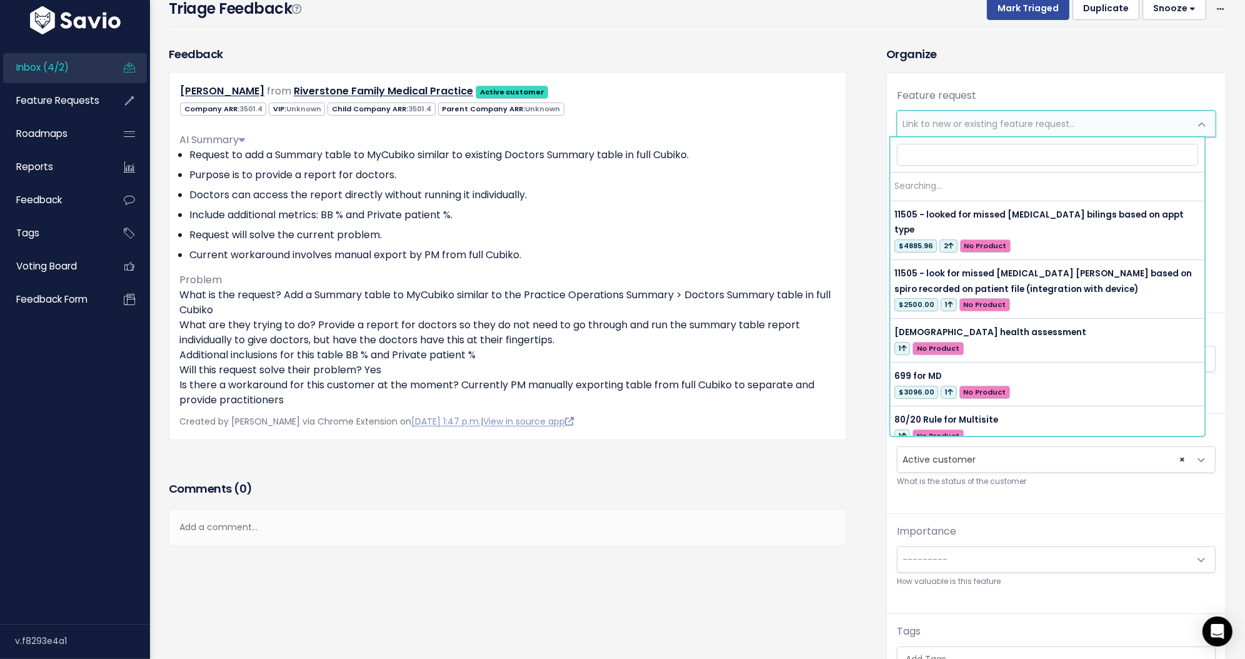
click at [932, 123] on span "Link to new or existing feature request..." at bounding box center [988, 123] width 172 height 12
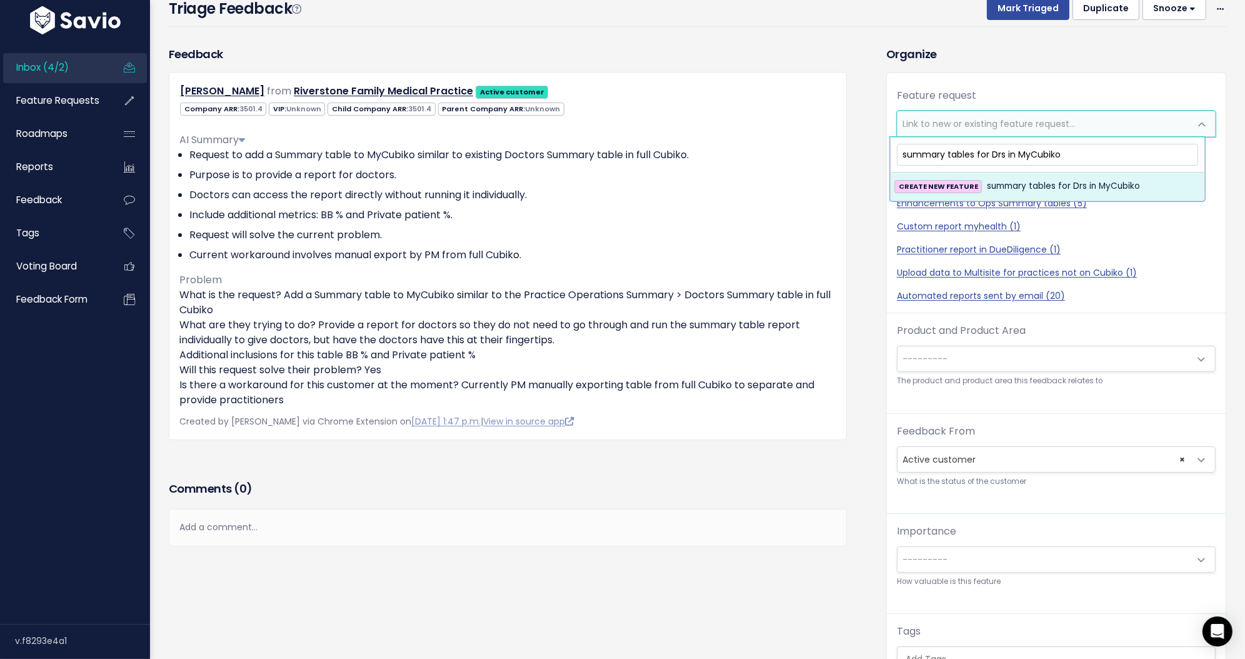
type input "summary tables for Drs in MyCubiko"
click at [997, 181] on span "summary tables for Drs in MyCubiko" at bounding box center [1063, 186] width 153 height 15
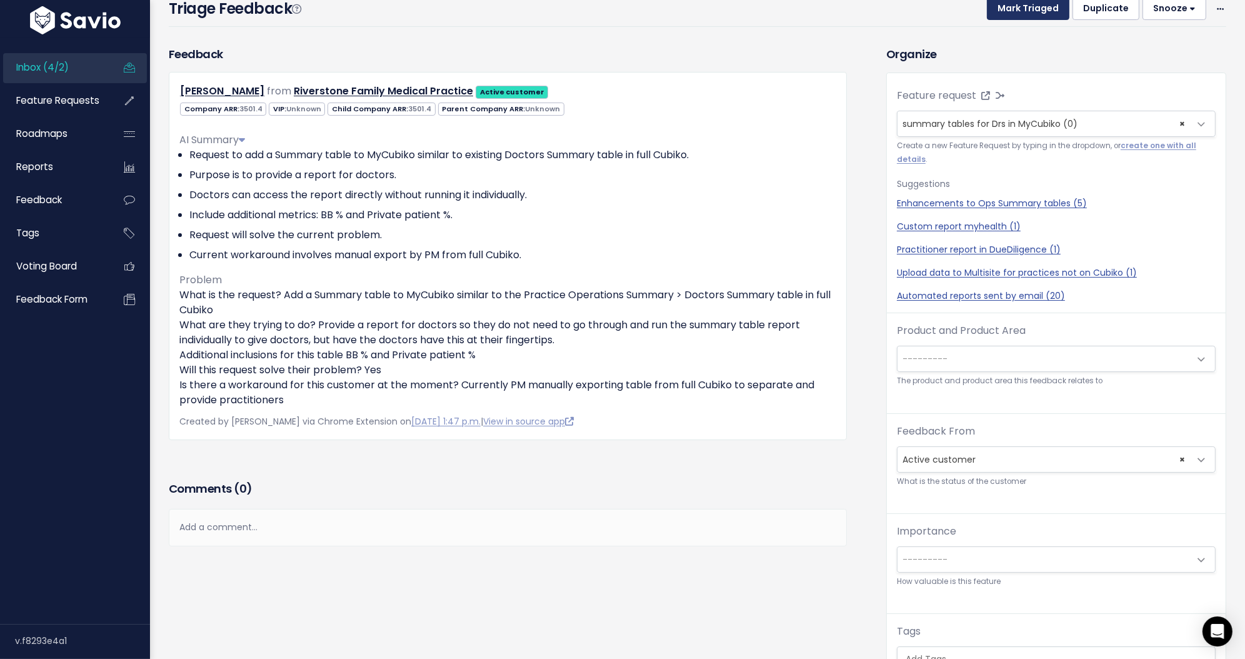
click at [1000, 17] on button "Mark Triaged" at bounding box center [1028, 9] width 82 height 22
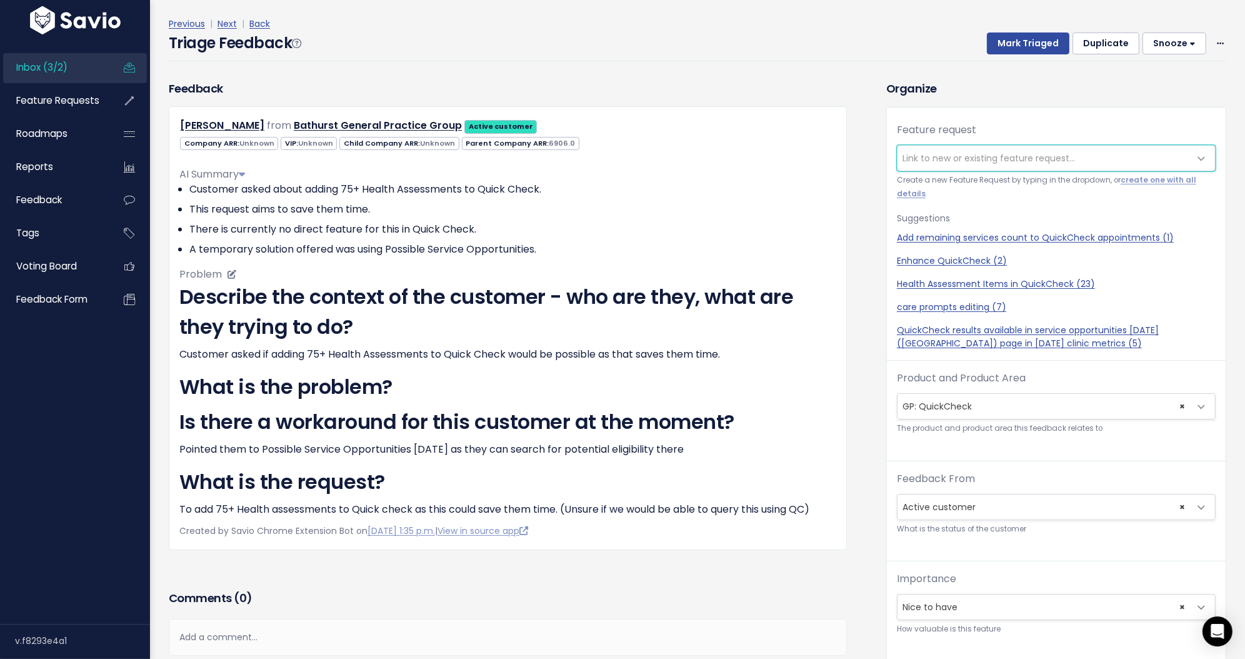
scroll to position [54, 0]
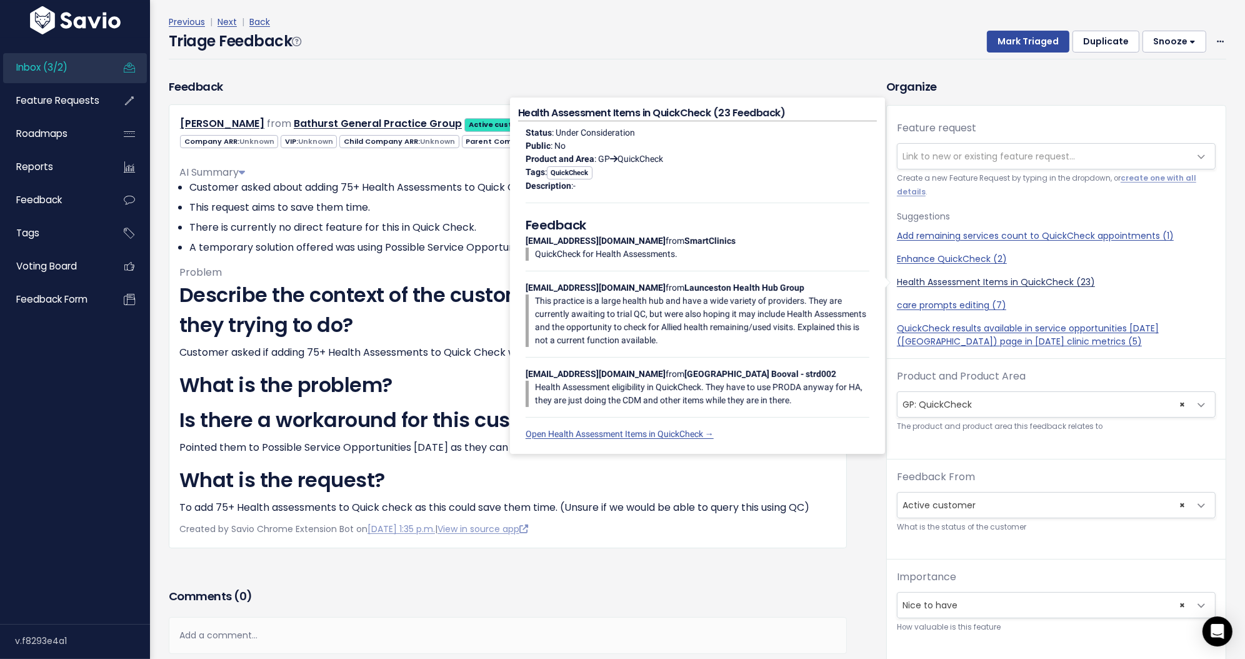
click at [972, 284] on link "Health Assessment Items in QuickCheck (23)" at bounding box center [1056, 282] width 319 height 13
select select "33651"
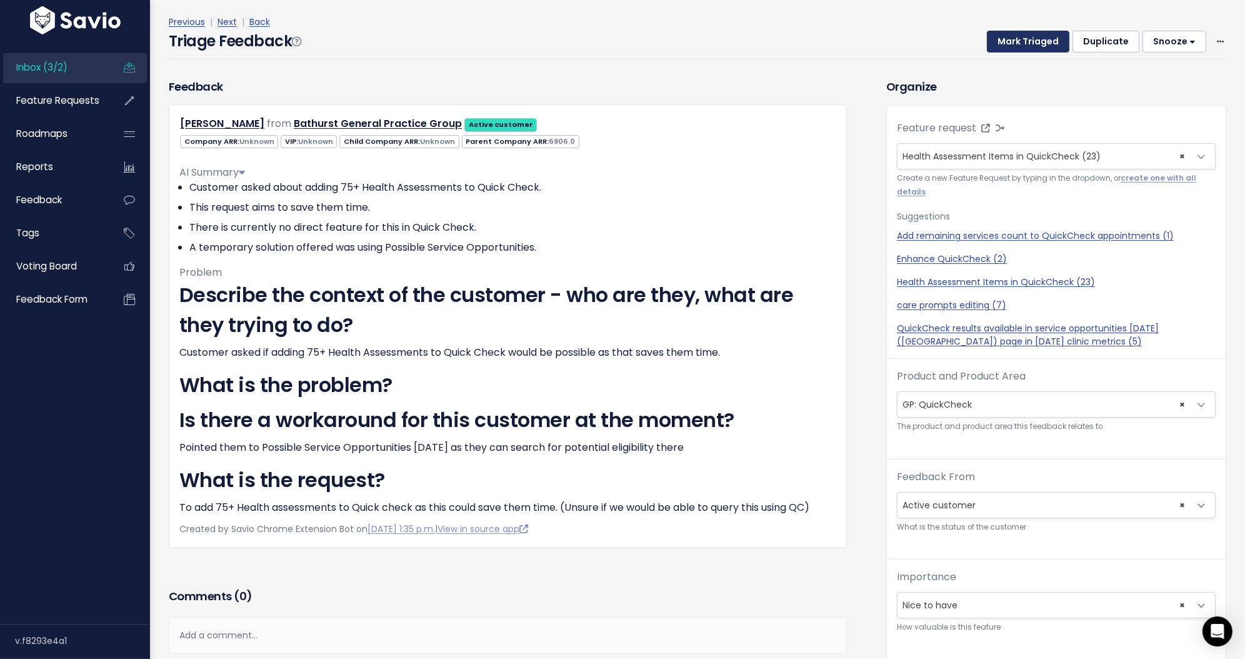
click at [1021, 50] on button "Mark Triaged" at bounding box center [1028, 42] width 82 height 22
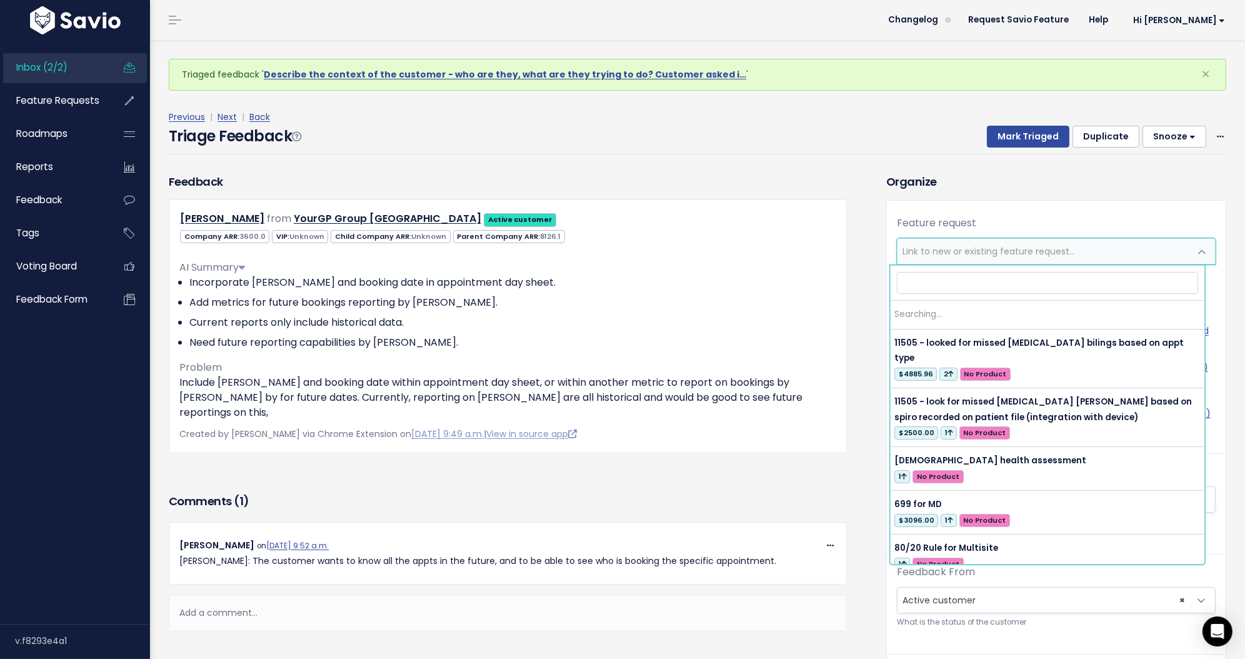
click at [912, 260] on span "Link to new or existing feature request..." at bounding box center [1043, 251] width 292 height 25
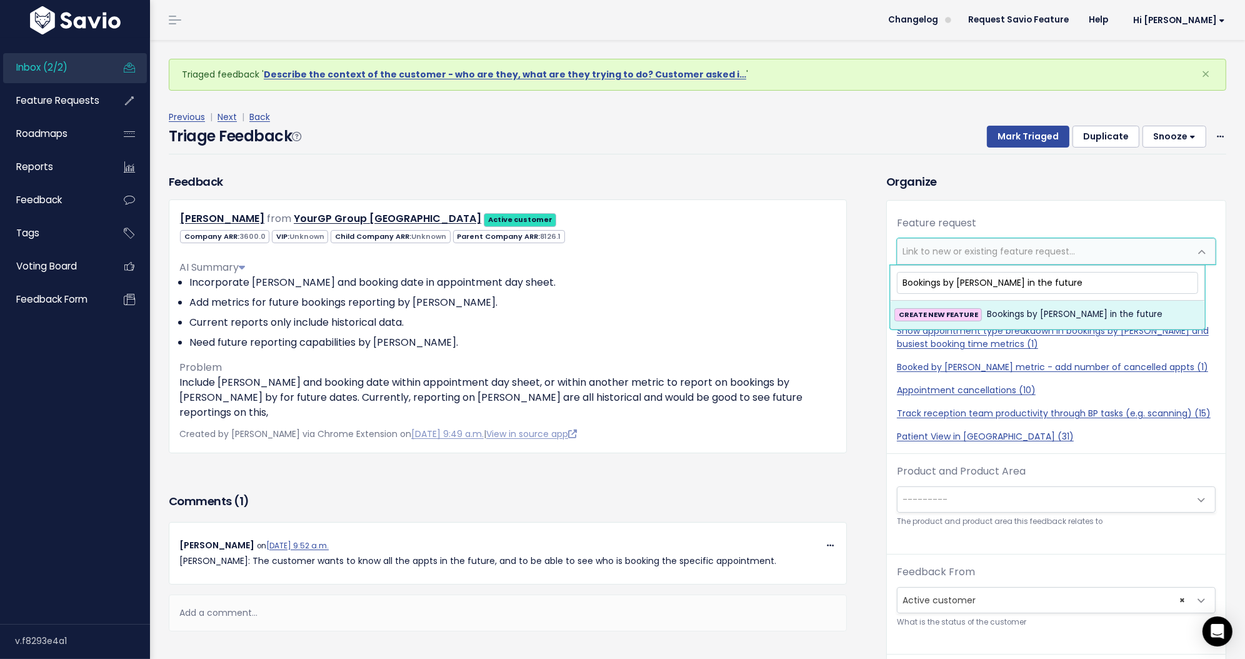
type input "Bookings by booker in the future"
click at [1024, 310] on span "Bookings by booker in the future" at bounding box center [1075, 314] width 176 height 15
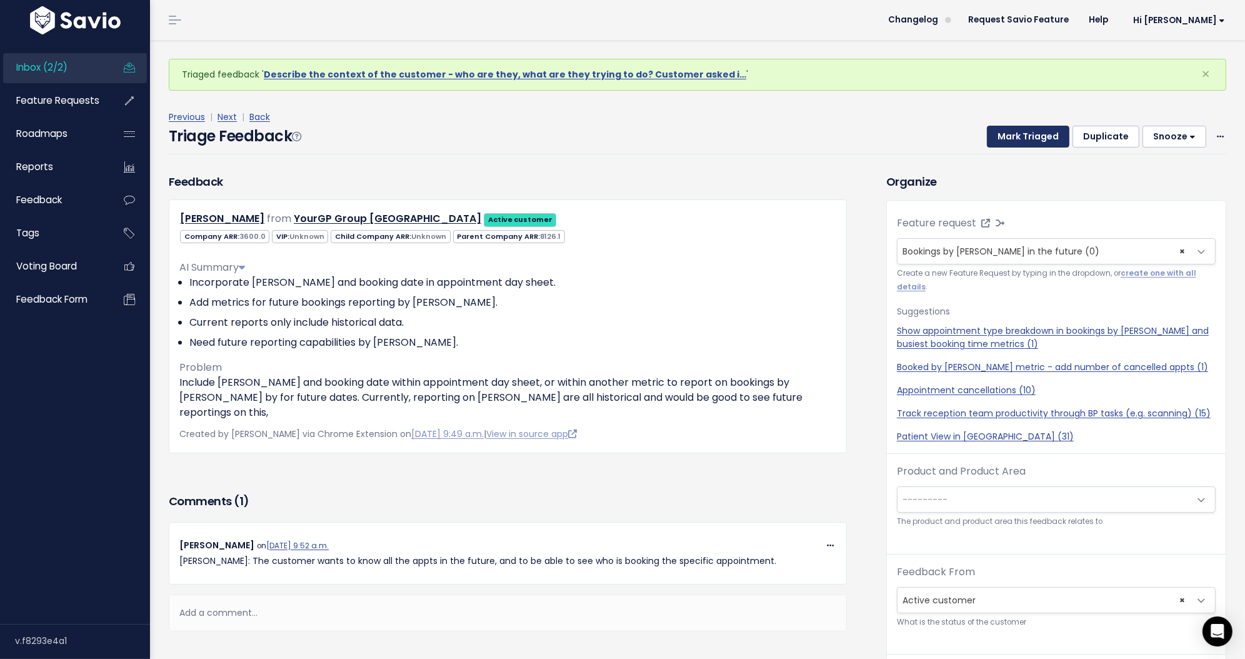
click at [1013, 133] on button "Mark Triaged" at bounding box center [1028, 137] width 82 height 22
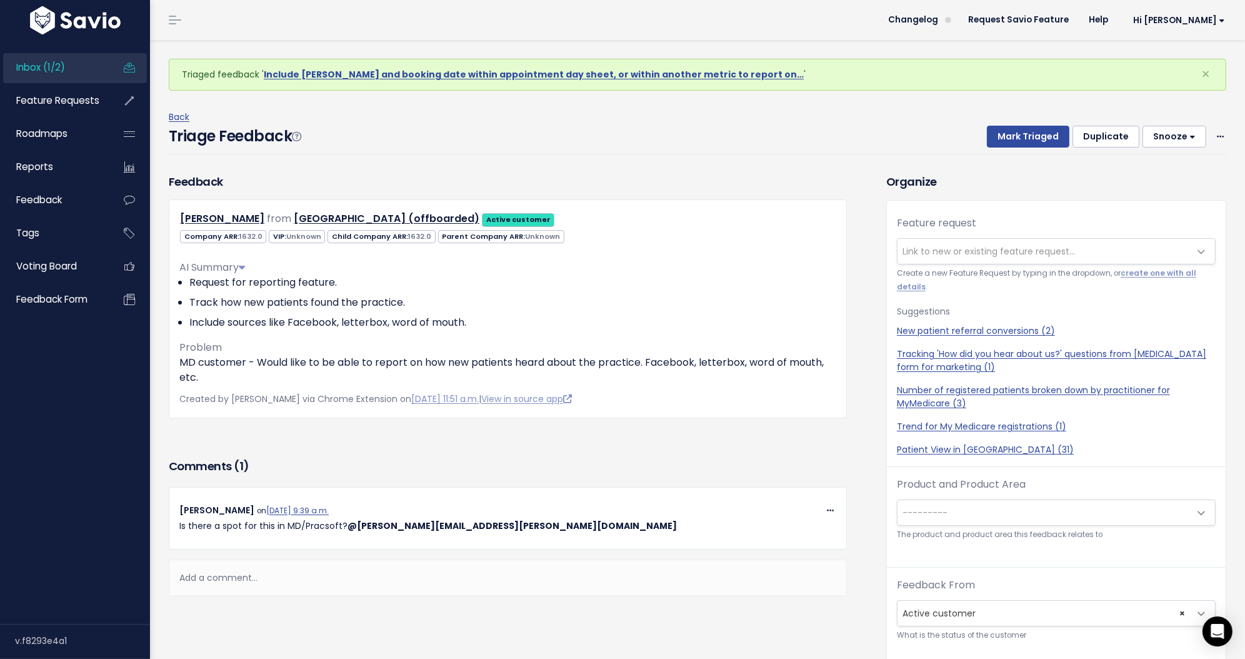
click at [948, 252] on span "Link to new or existing feature request..." at bounding box center [988, 251] width 172 height 12
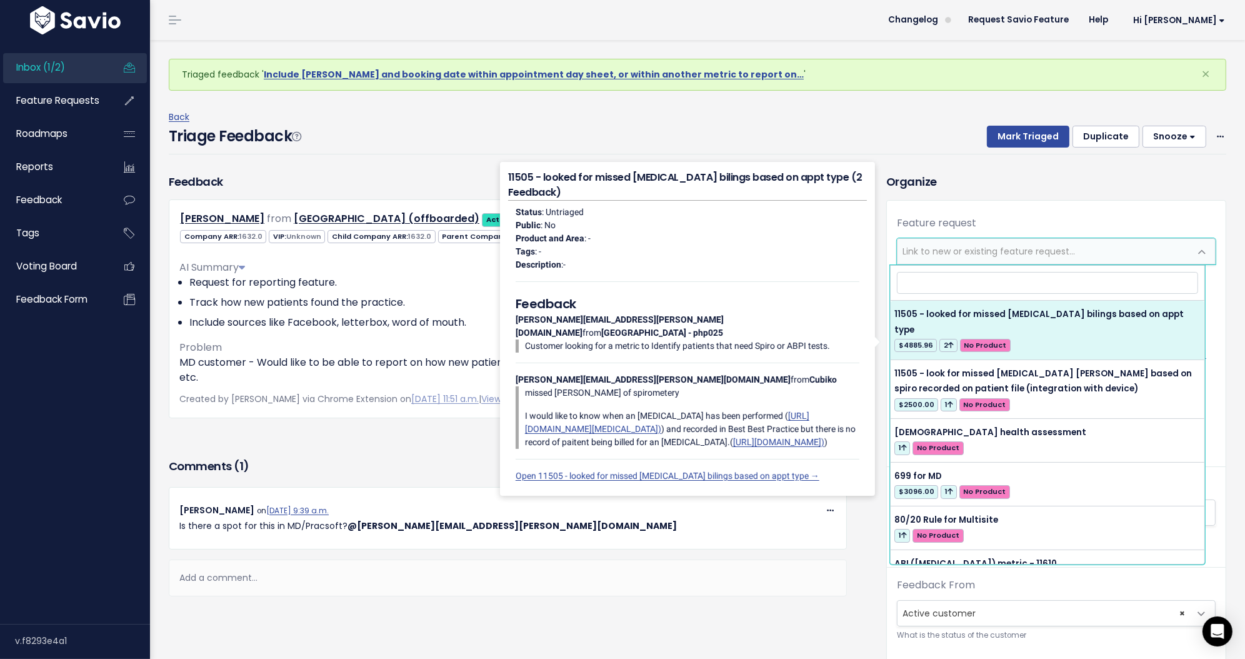
click at [995, 195] on div "Organize Feature request --------- Link to new or existing feature request... C…" at bounding box center [1056, 541] width 359 height 737
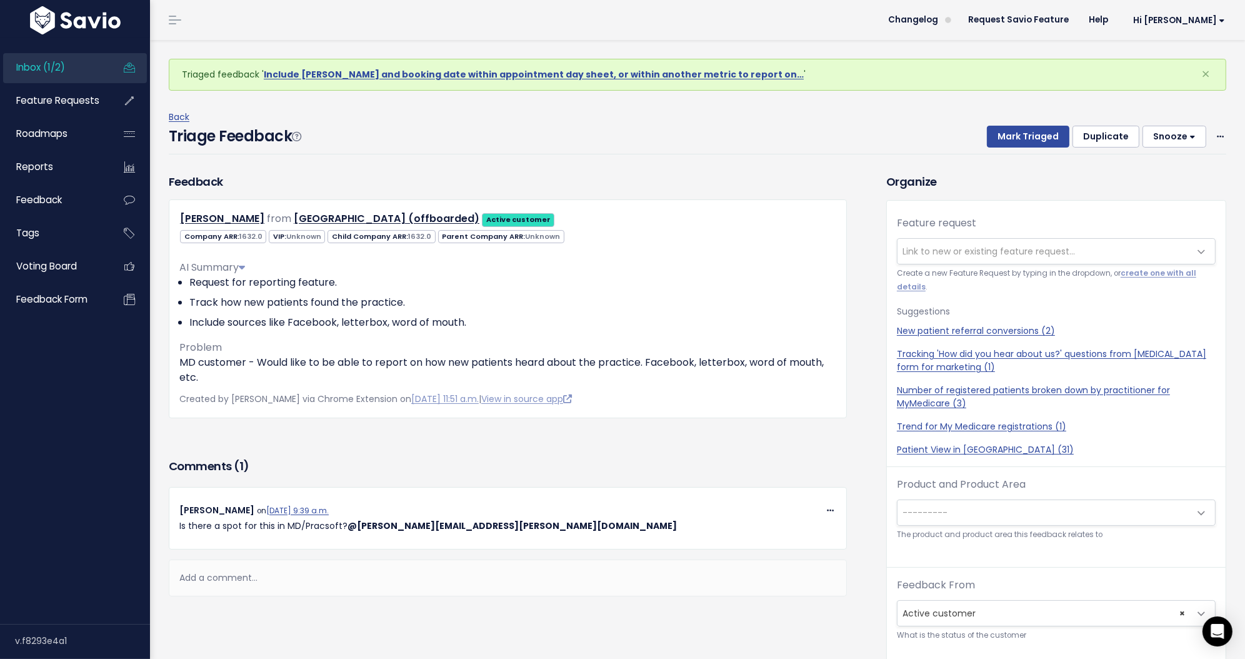
click at [994, 236] on div "Feature request --------- Link to new or existing feature request... Create a n…" at bounding box center [1056, 341] width 339 height 251
click at [994, 242] on span "Link to new or existing feature request..." at bounding box center [1043, 251] width 292 height 25
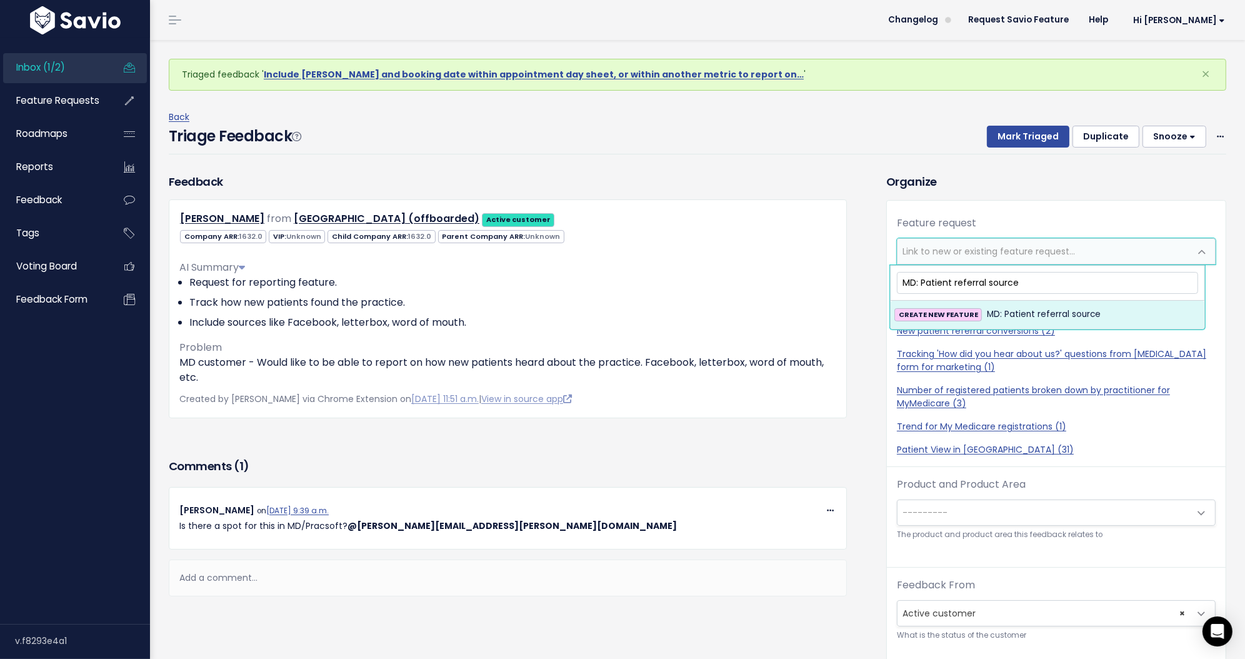
type input "MD: Patient referral source"
click at [1050, 312] on span "MD: Patient referral source" at bounding box center [1044, 314] width 114 height 15
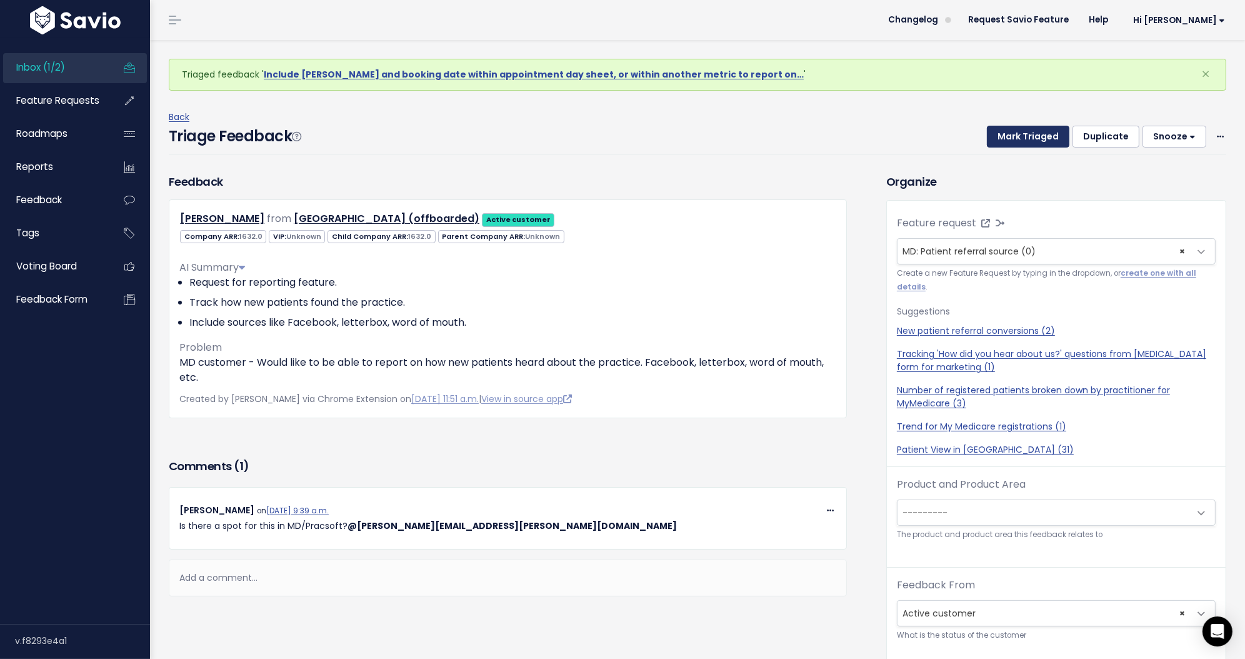
click at [1028, 146] on button "Mark Triaged" at bounding box center [1028, 137] width 82 height 22
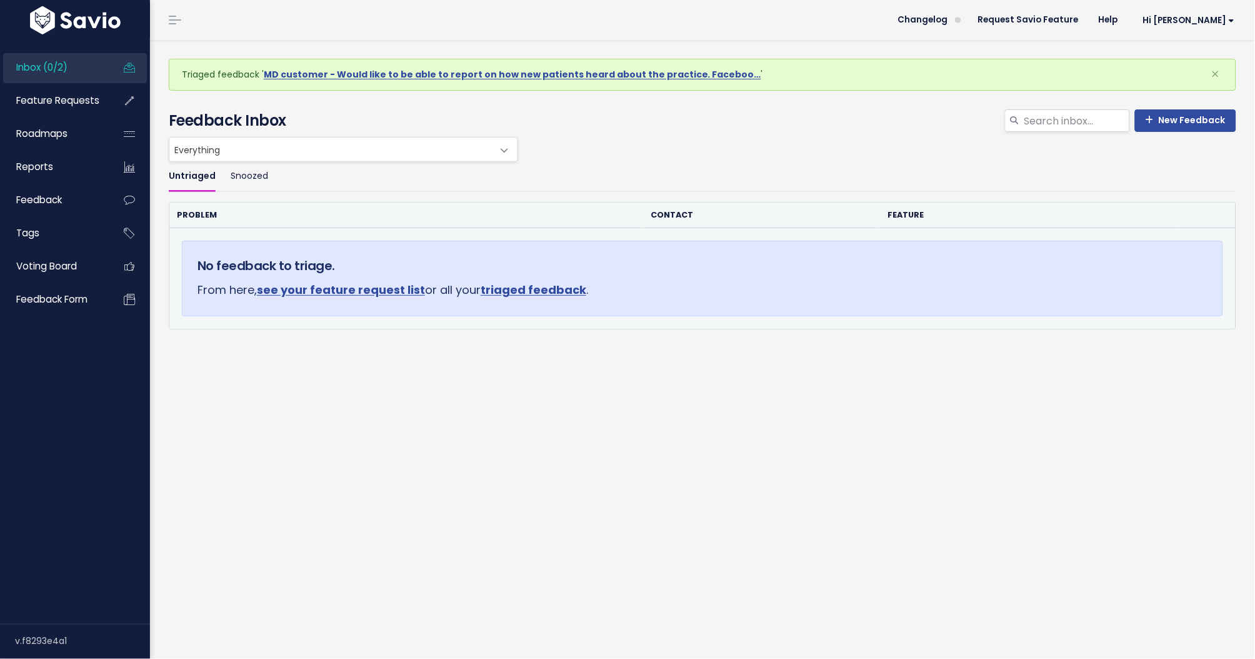
click at [389, 290] on link "see your feature request list" at bounding box center [341, 290] width 168 height 16
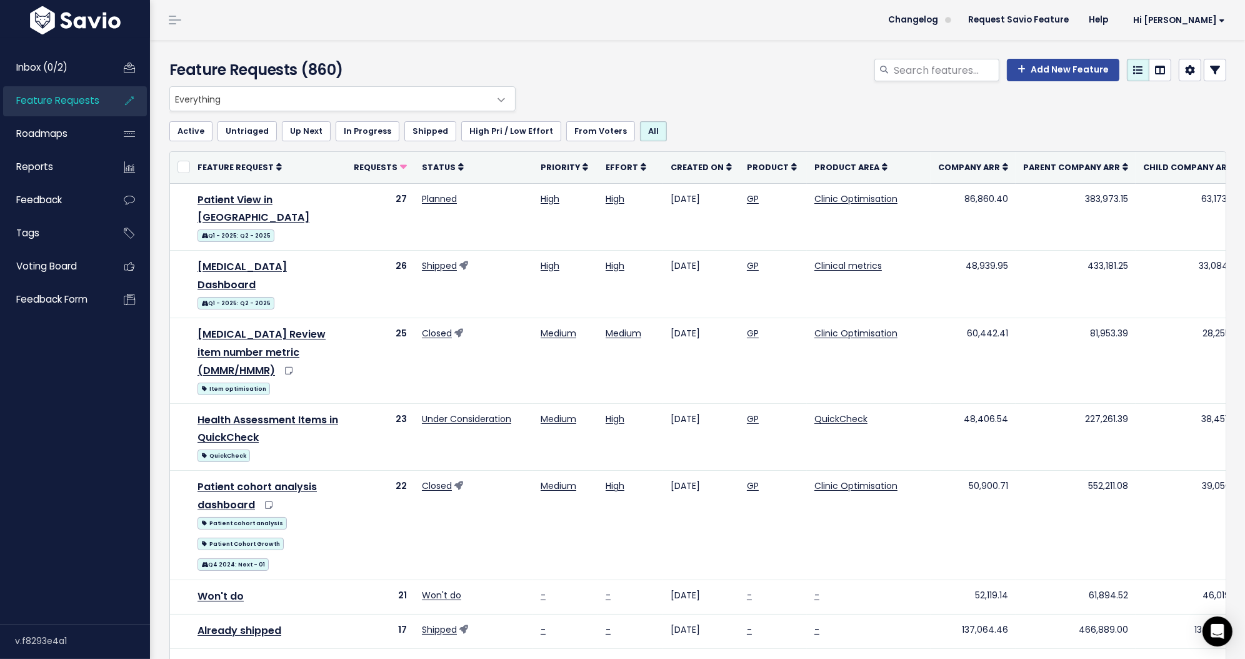
click at [1210, 71] on icon at bounding box center [1215, 70] width 10 height 10
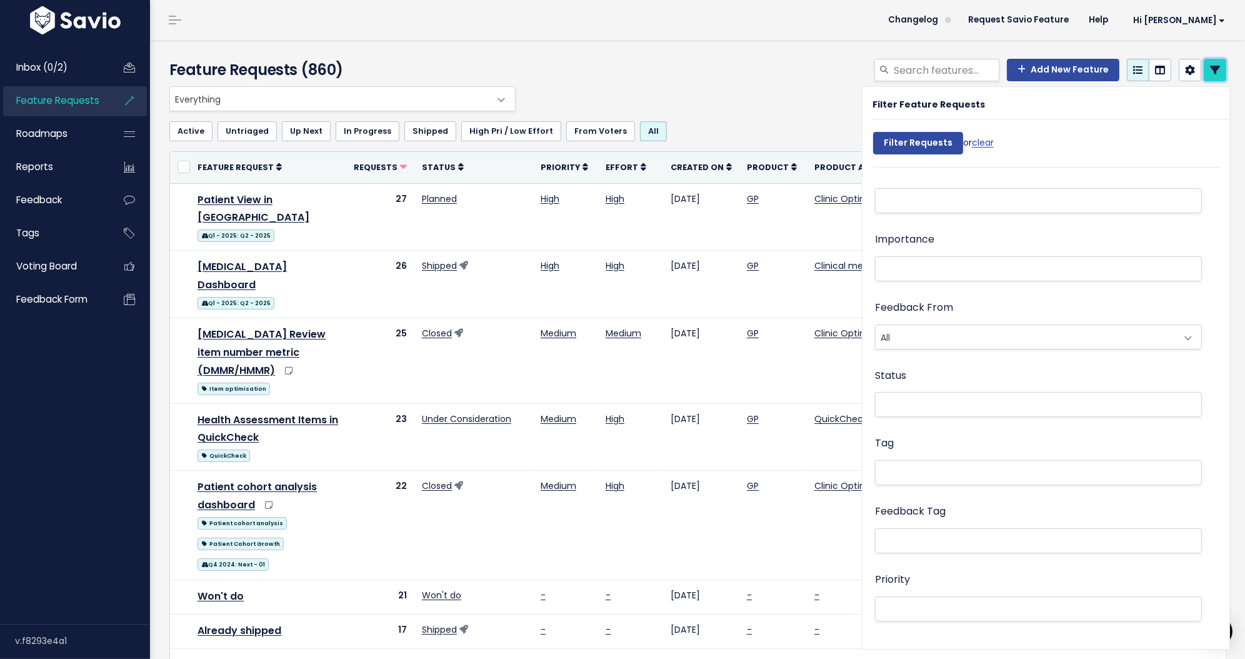
scroll to position [190, 0]
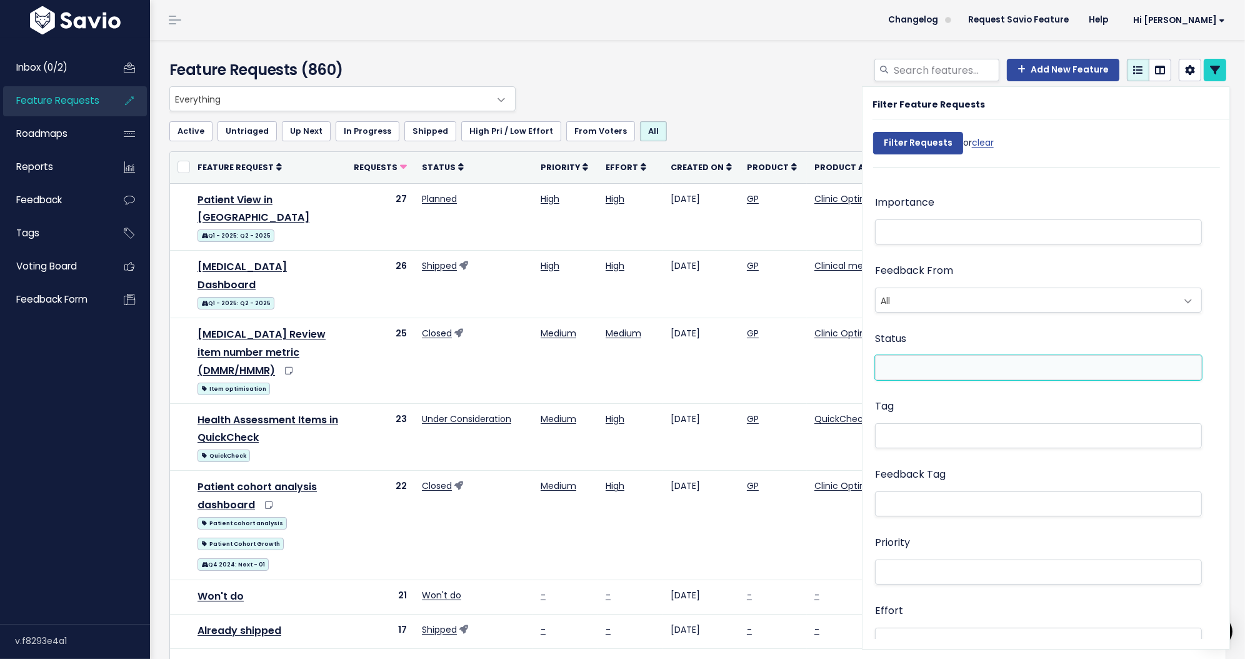
click at [942, 371] on li at bounding box center [1036, 368] width 314 height 16
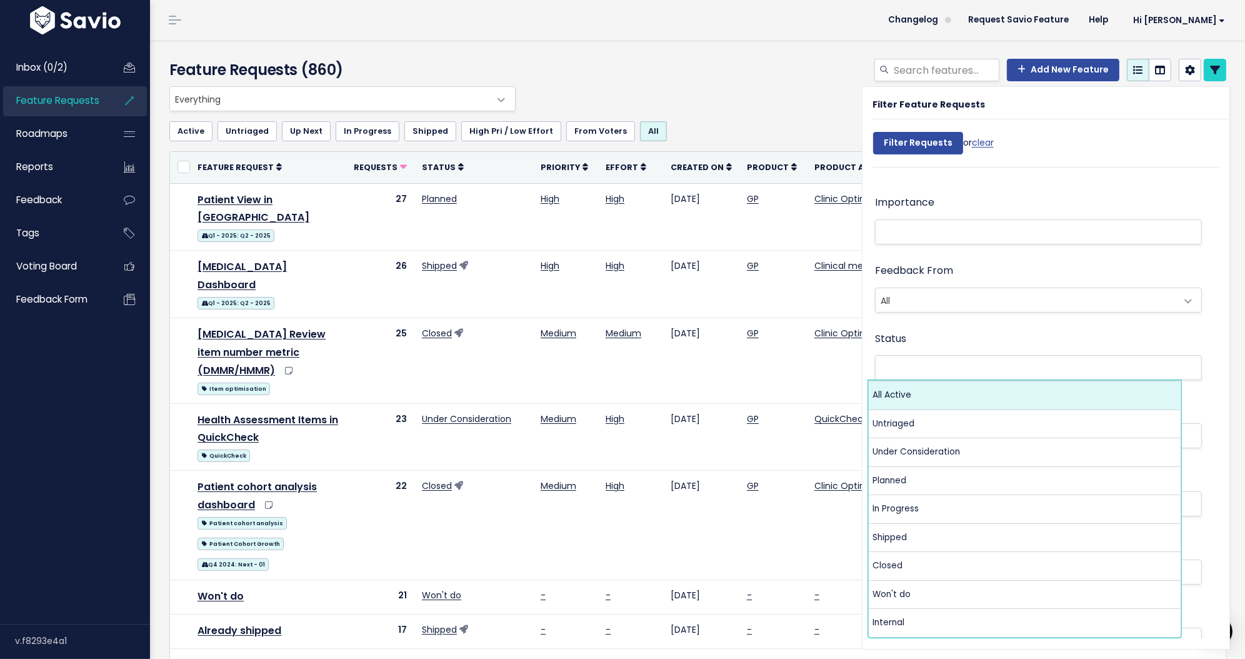
select select "ALL_ACTIVE"
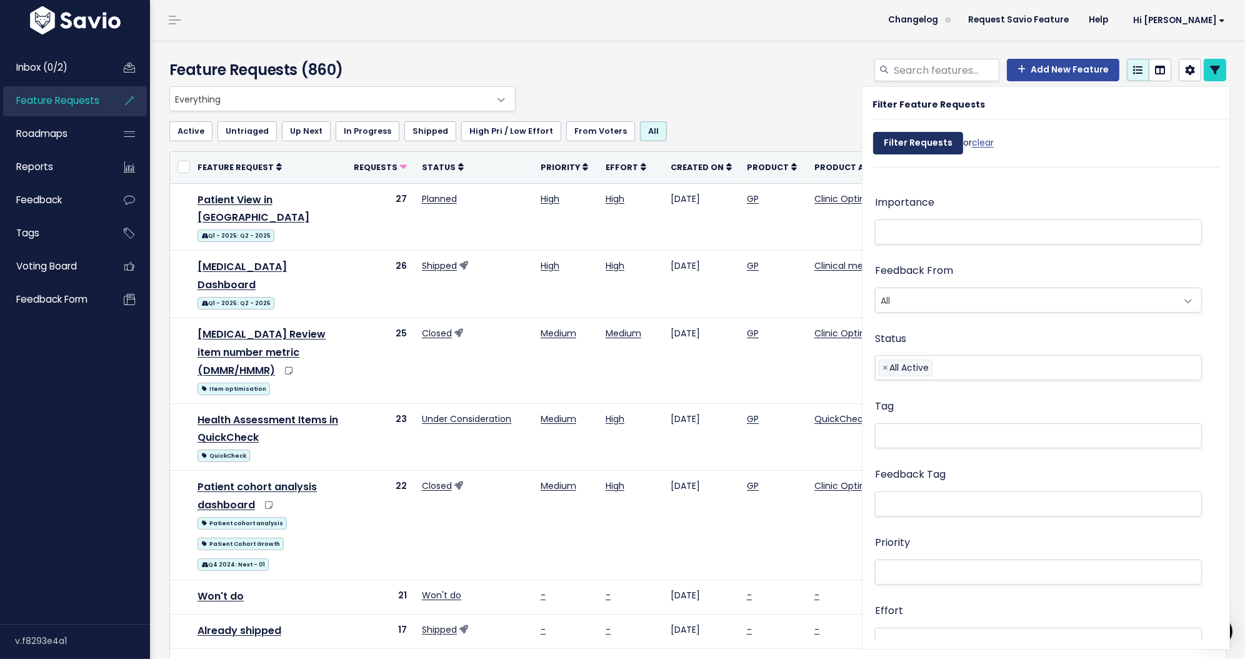
click at [925, 139] on input "Filter Requests" at bounding box center [918, 143] width 90 height 22
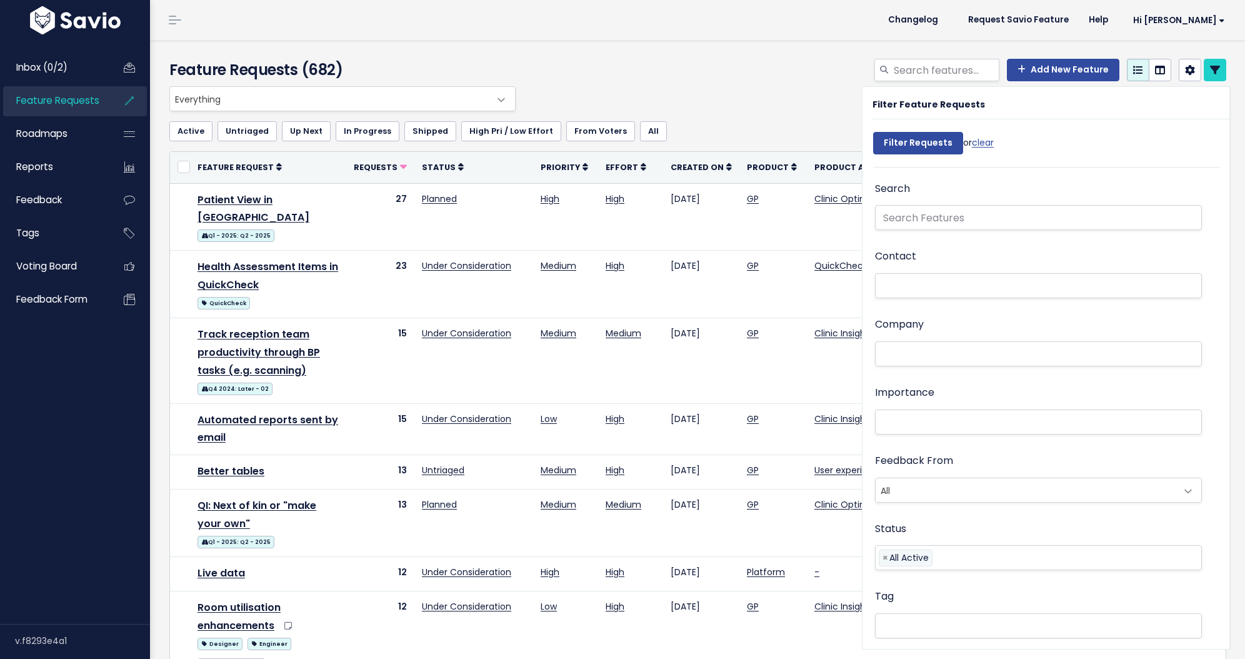
select select
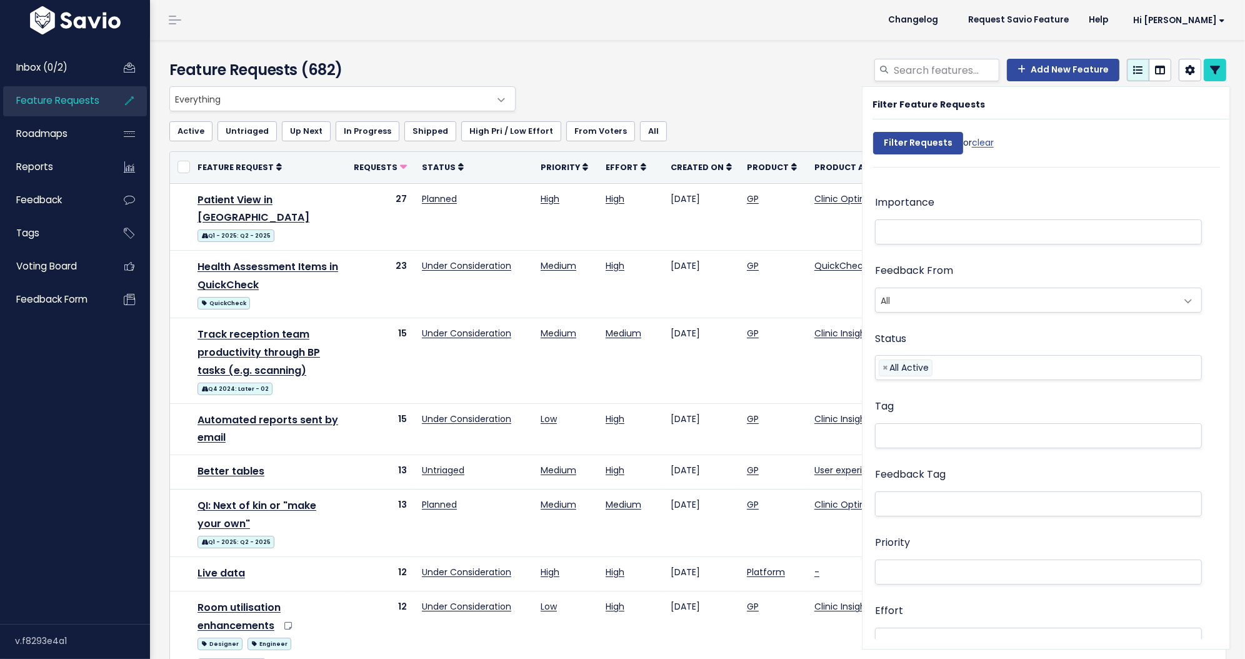
scroll to position [249, 0]
click at [1210, 72] on icon at bounding box center [1215, 70] width 10 height 10
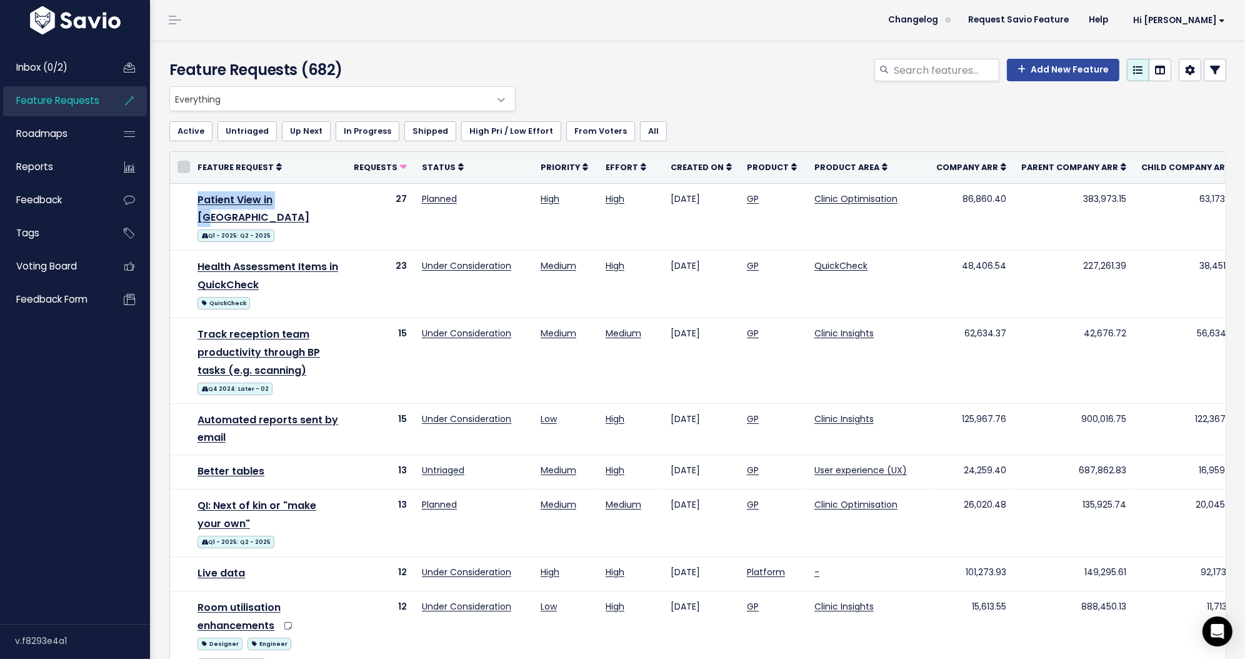
click at [189, 165] on input "checkbox" at bounding box center [183, 167] width 12 height 12
checkbox input "true"
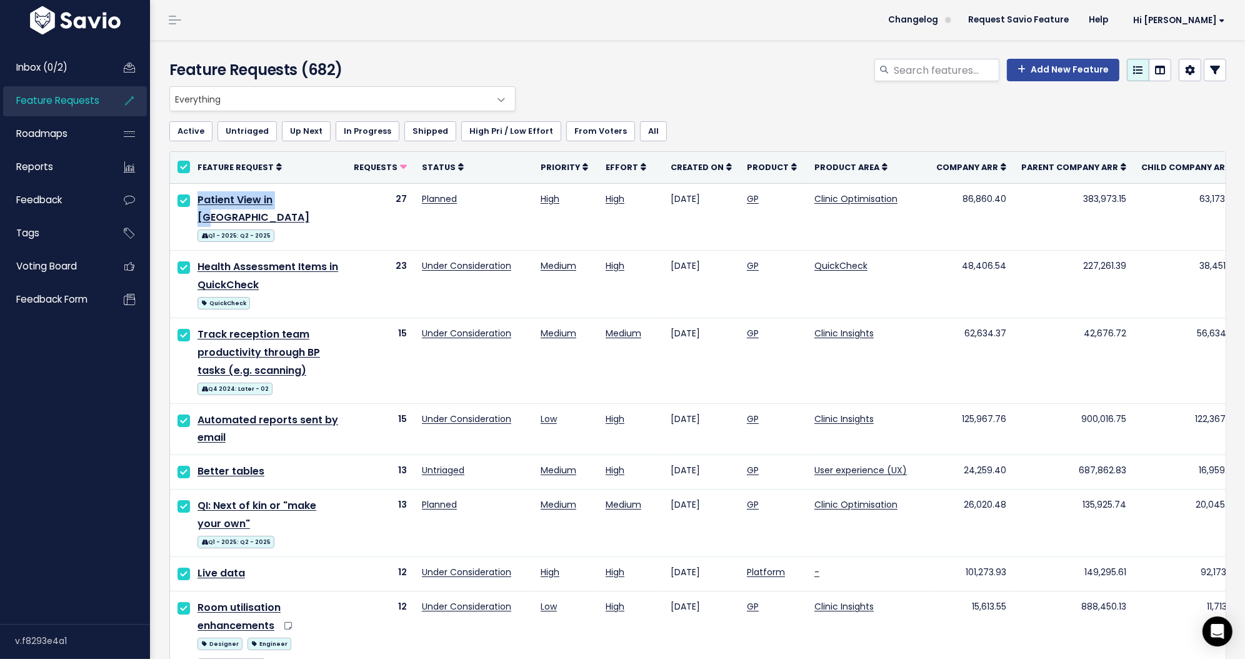
checkbox input "true"
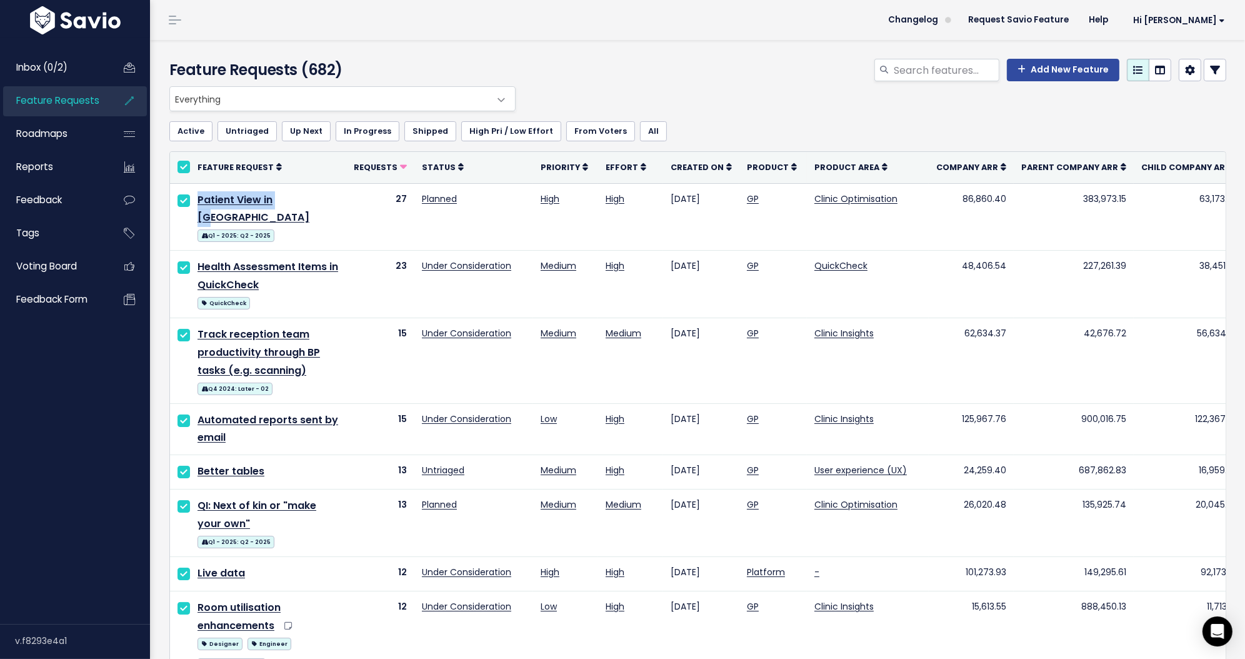
checkbox input "true"
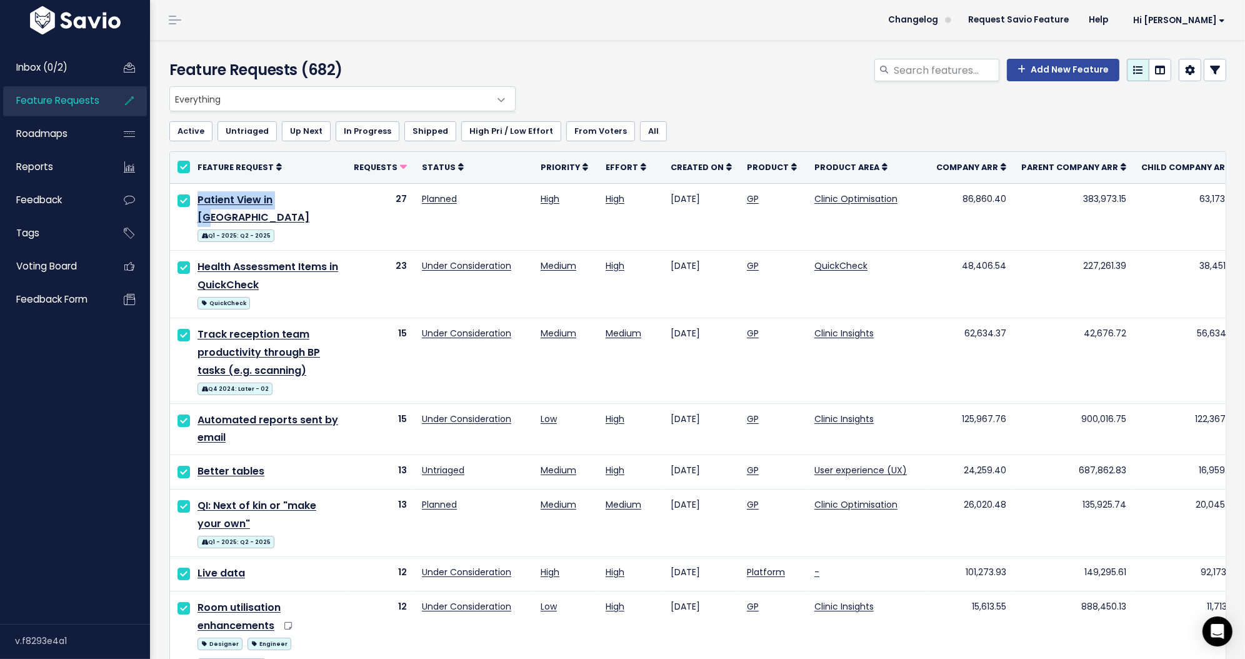
checkbox input "true"
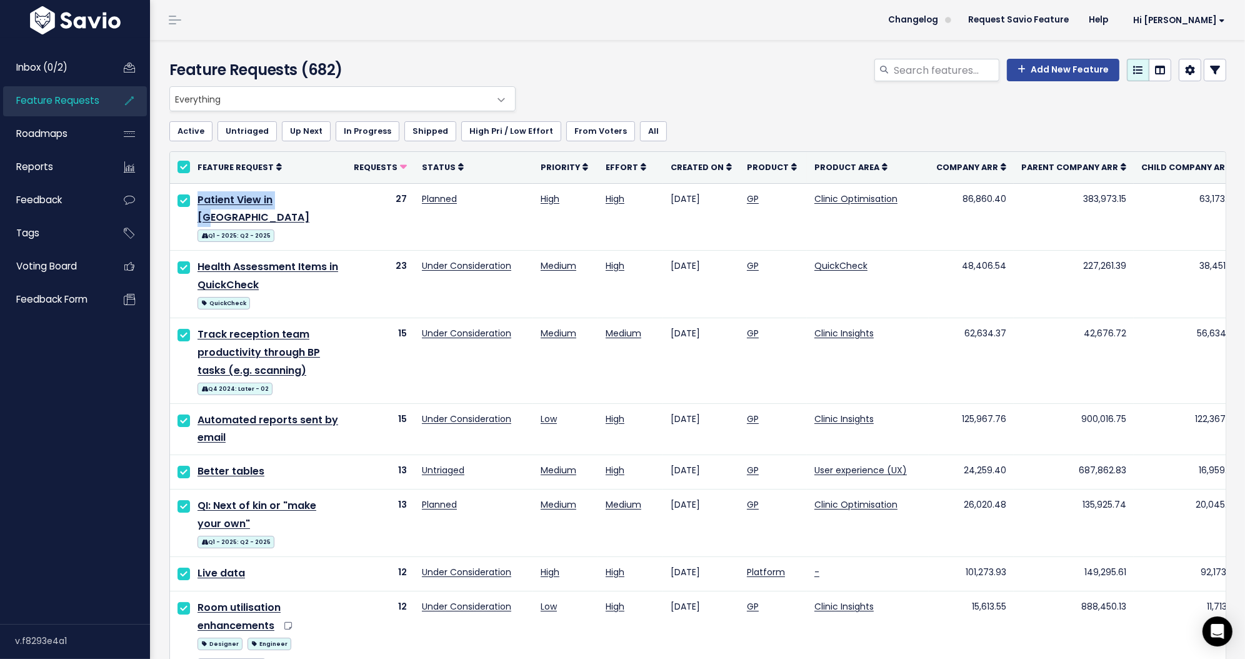
checkbox input "true"
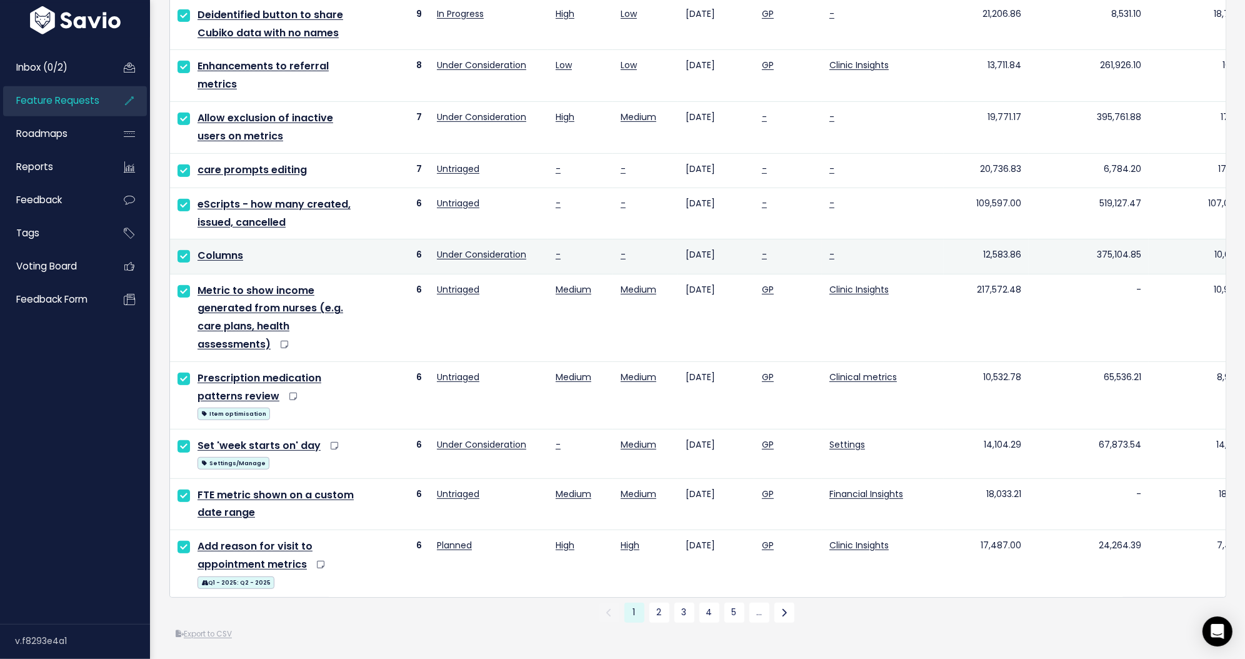
scroll to position [775, 0]
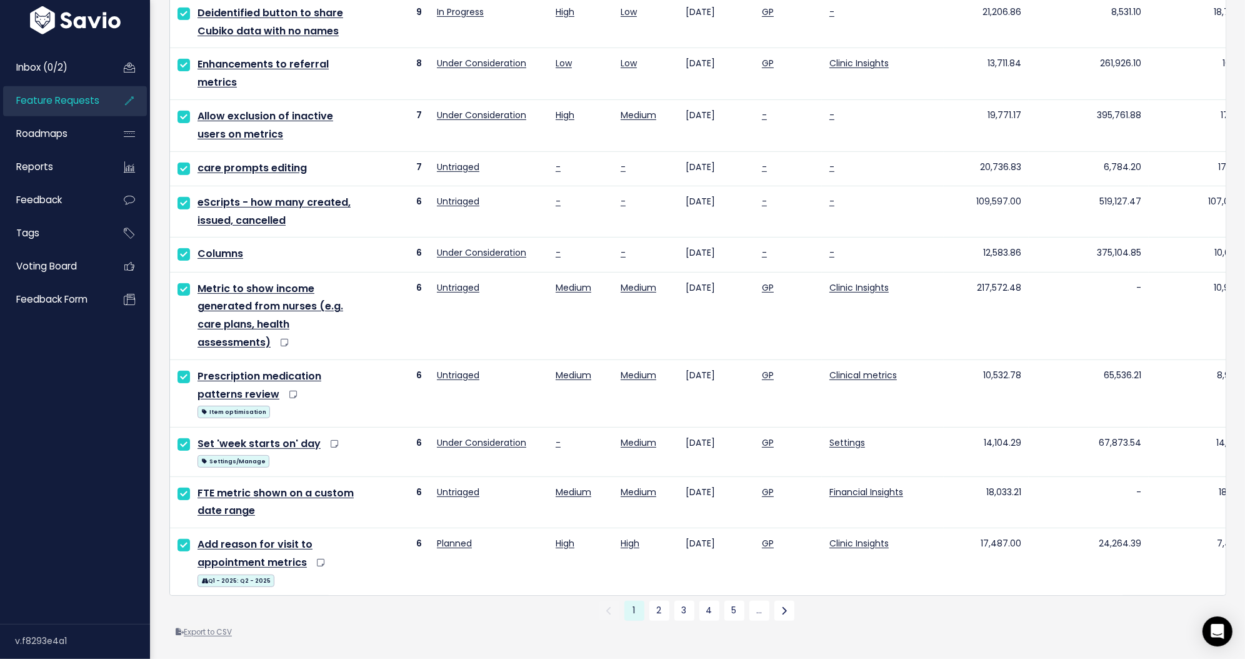
click at [225, 627] on link "Export to CSV" at bounding box center [204, 632] width 56 height 10
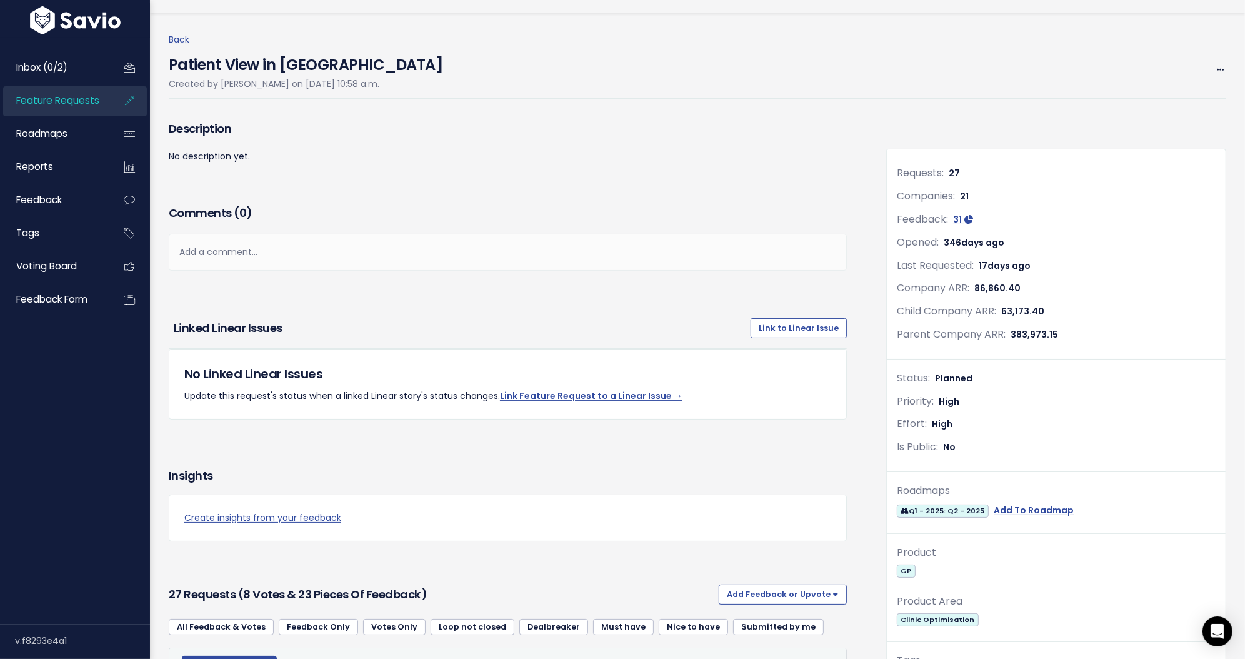
scroll to position [372, 0]
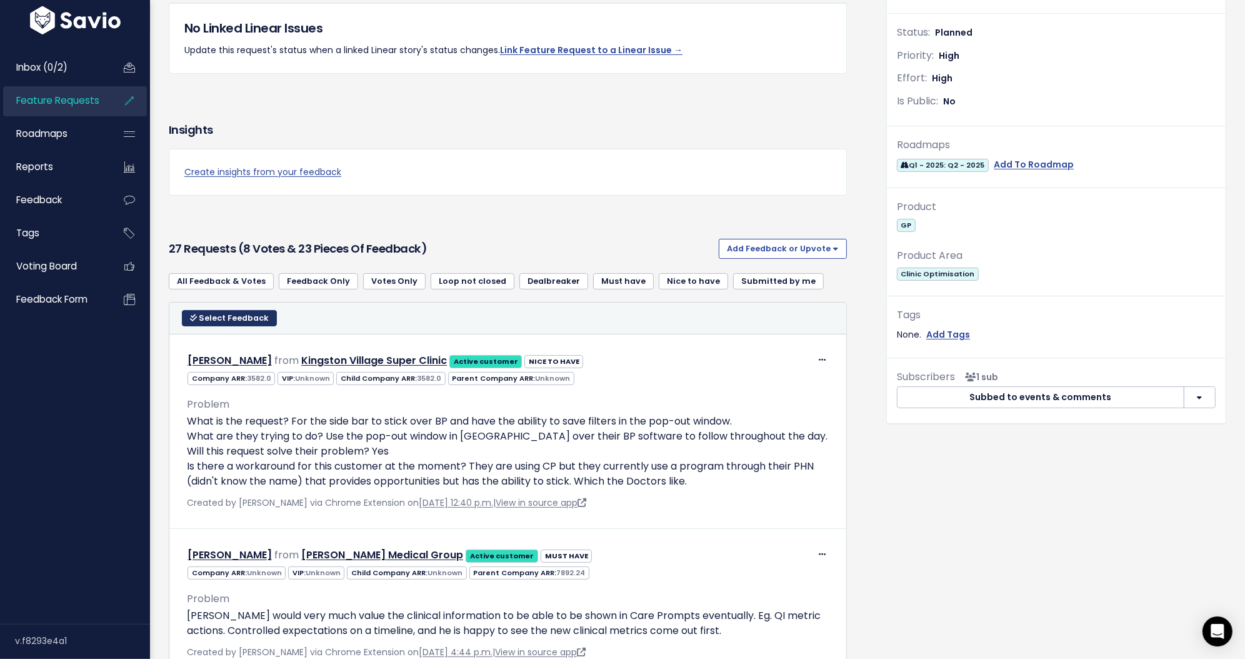
click at [219, 311] on button "Select Feedback" at bounding box center [229, 318] width 95 height 16
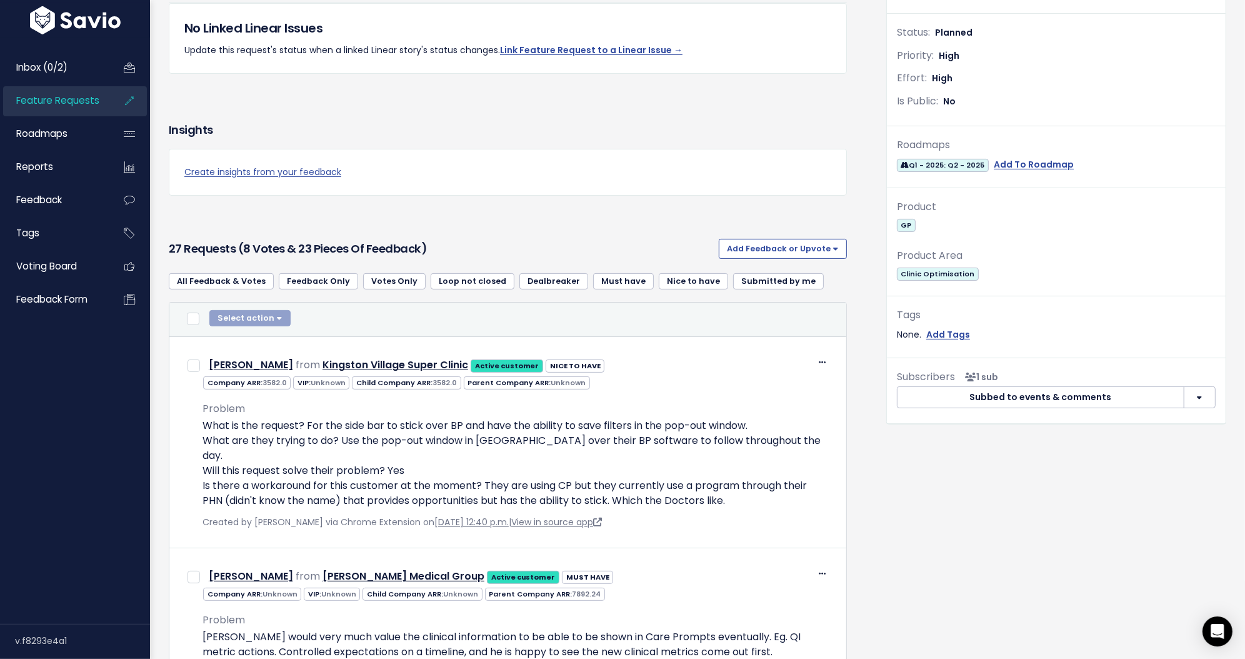
click at [196, 327] on span at bounding box center [193, 319] width 12 height 19
click at [197, 322] on input "checkbox" at bounding box center [193, 318] width 12 height 12
checkbox input "true"
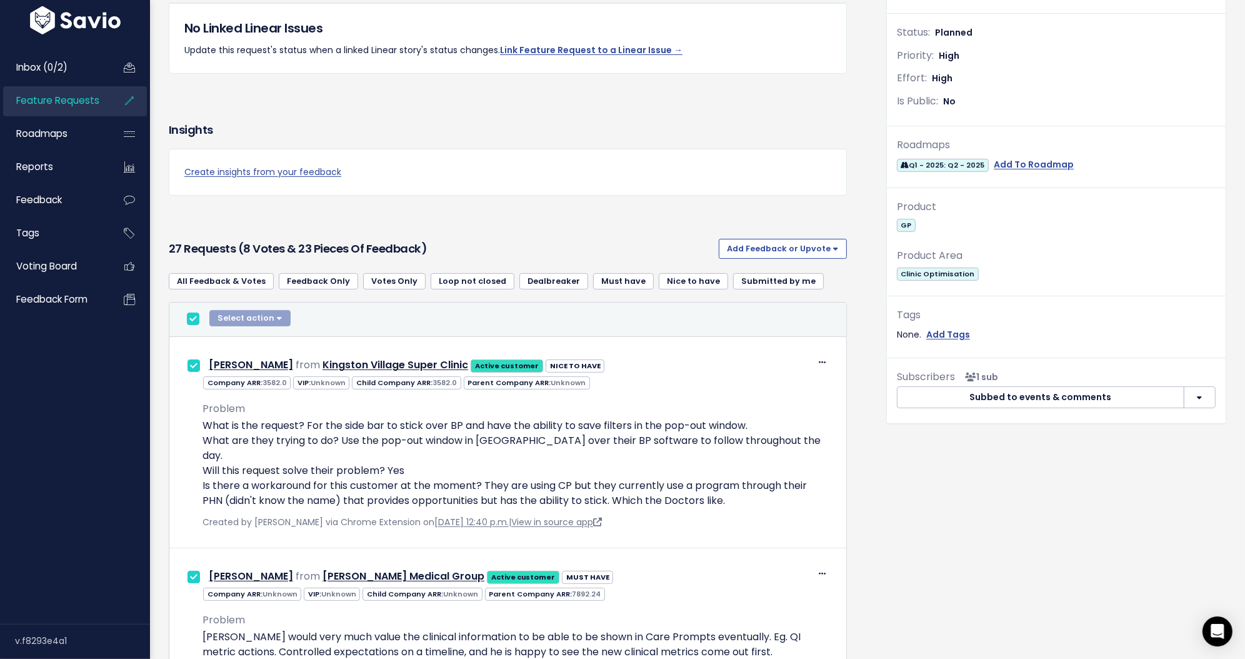
checkbox input "true"
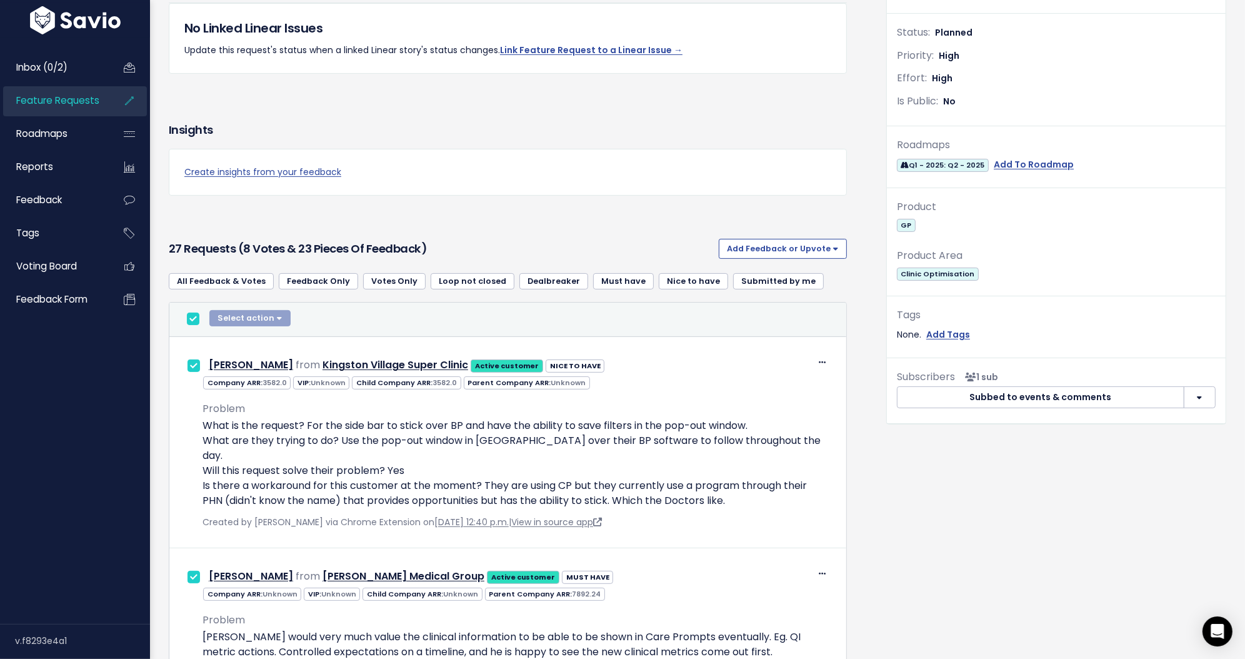
checkbox input "true"
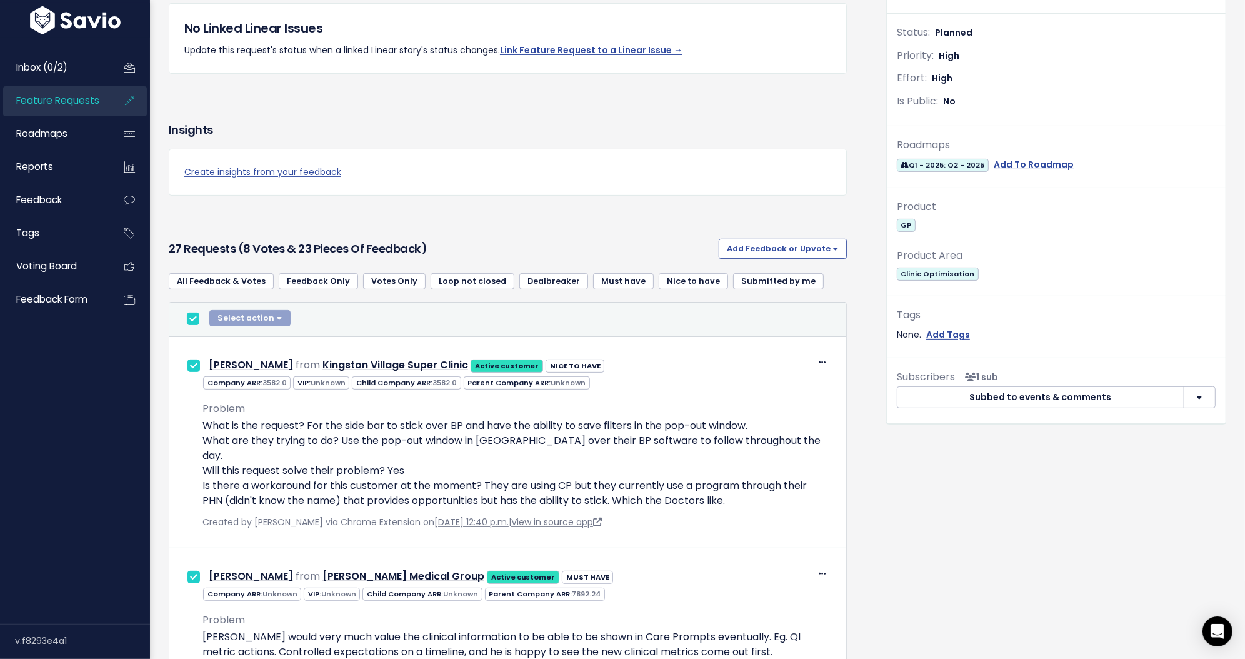
checkbox input "true"
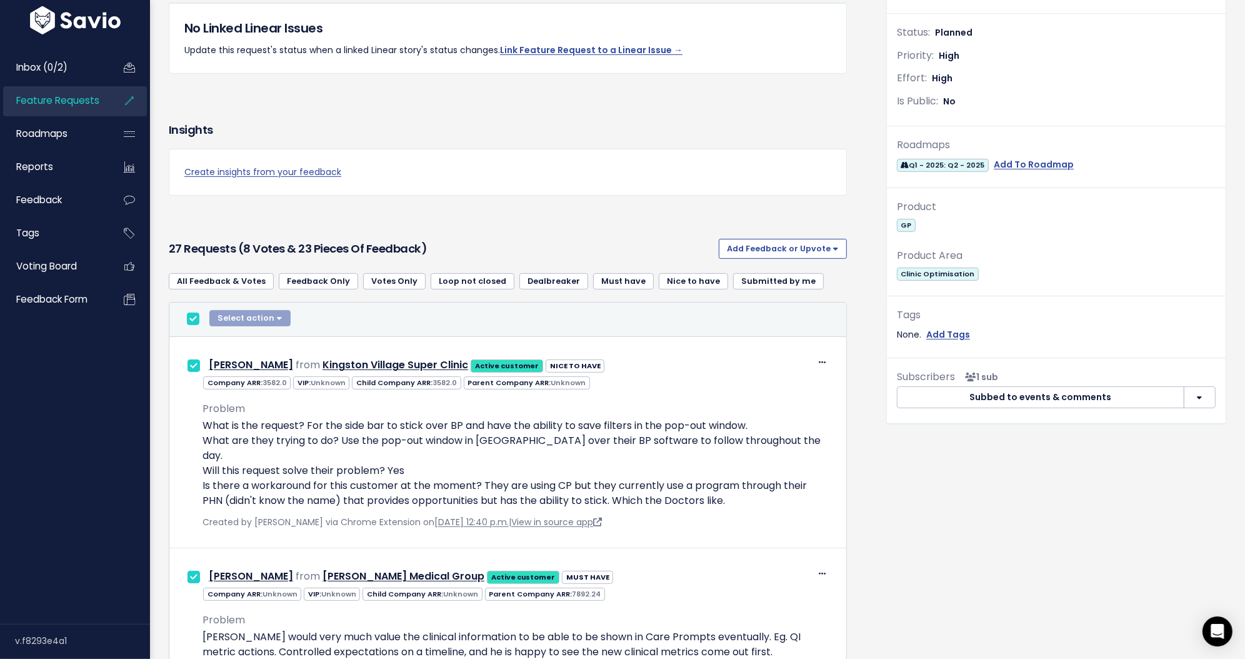
checkbox input "true"
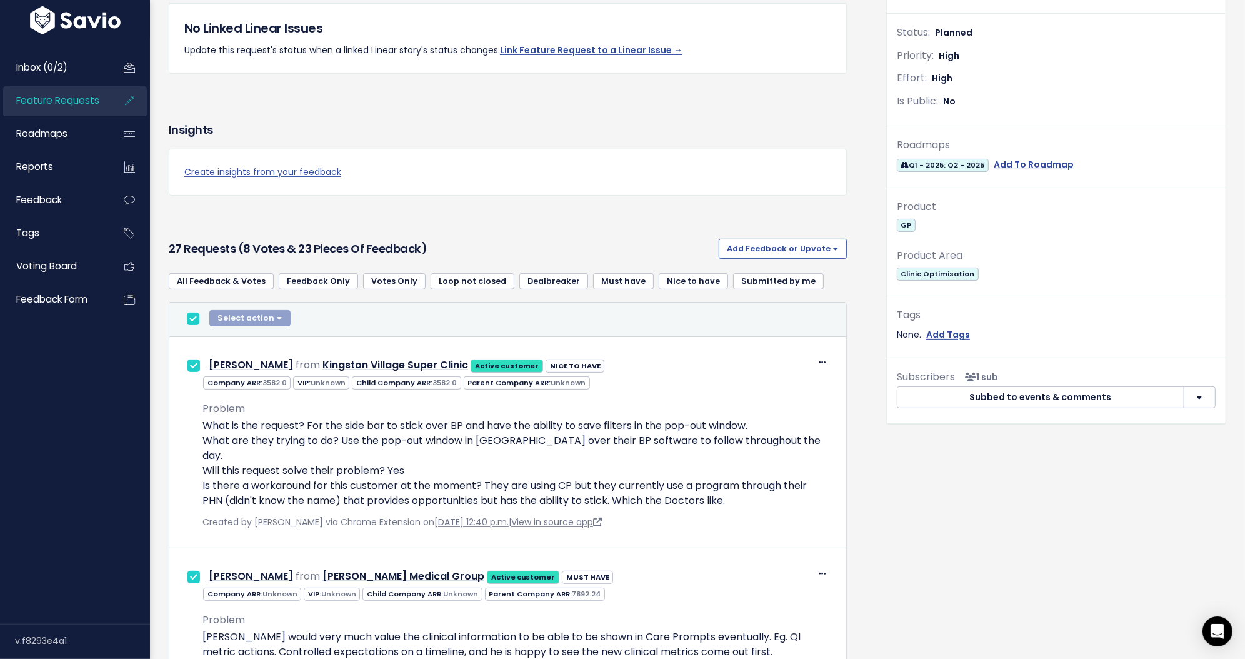
checkbox input "true"
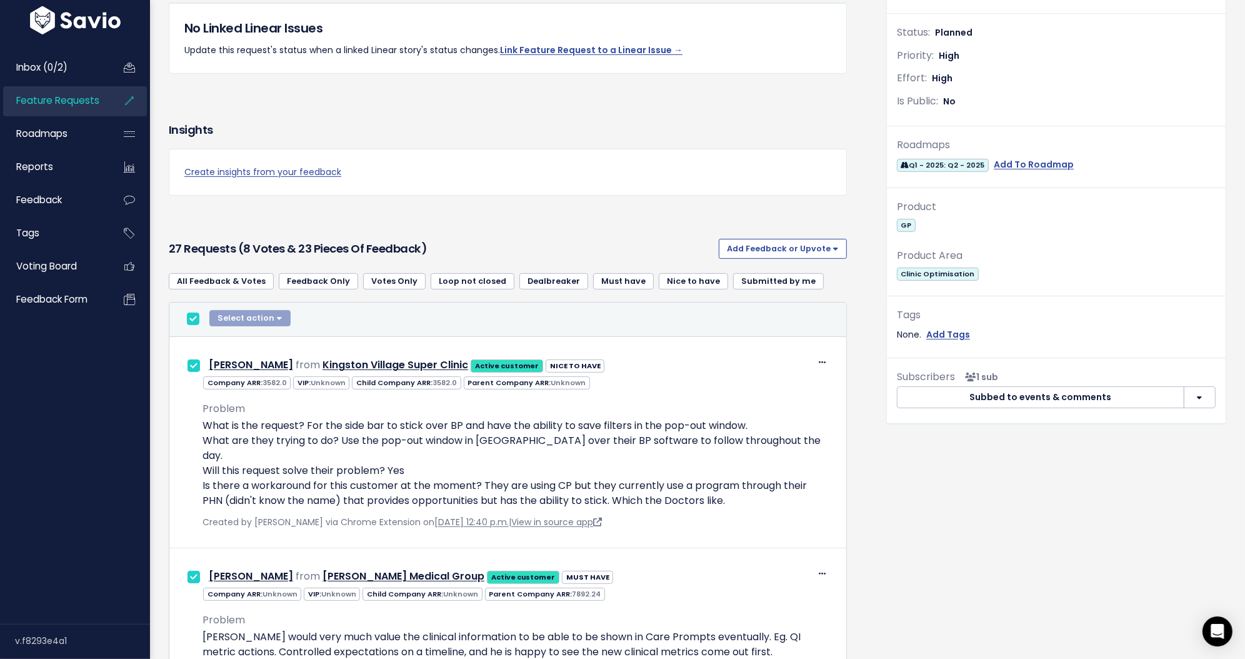
checkbox input "true"
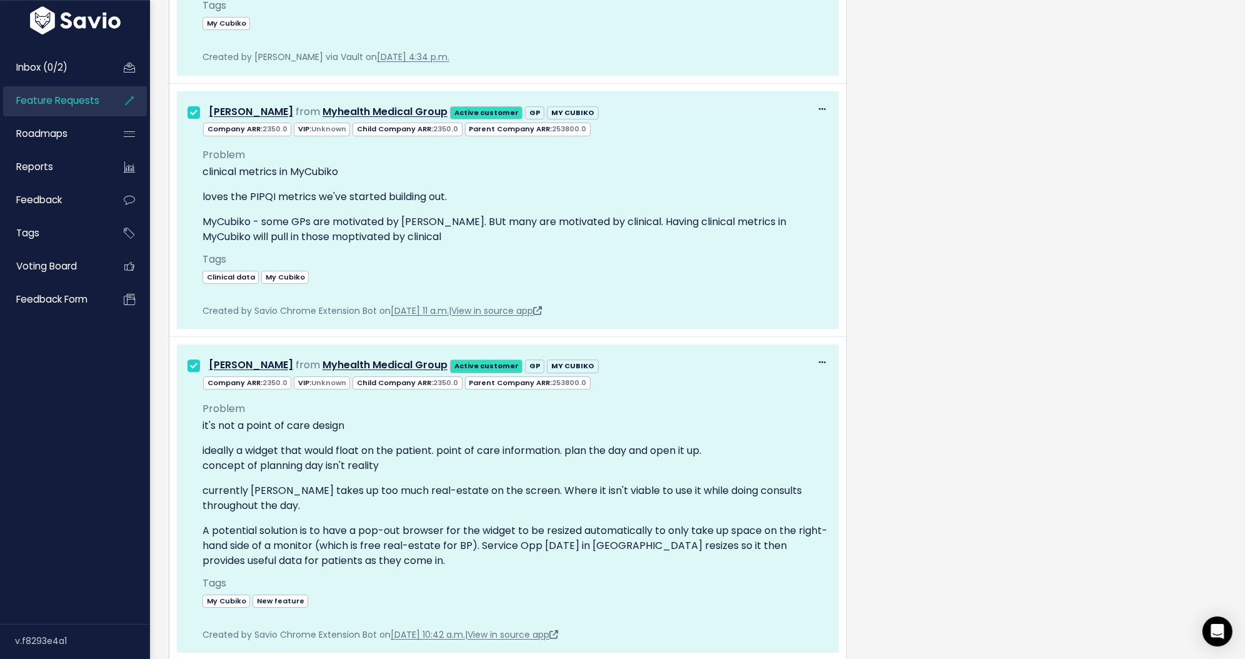
scroll to position [5366, 0]
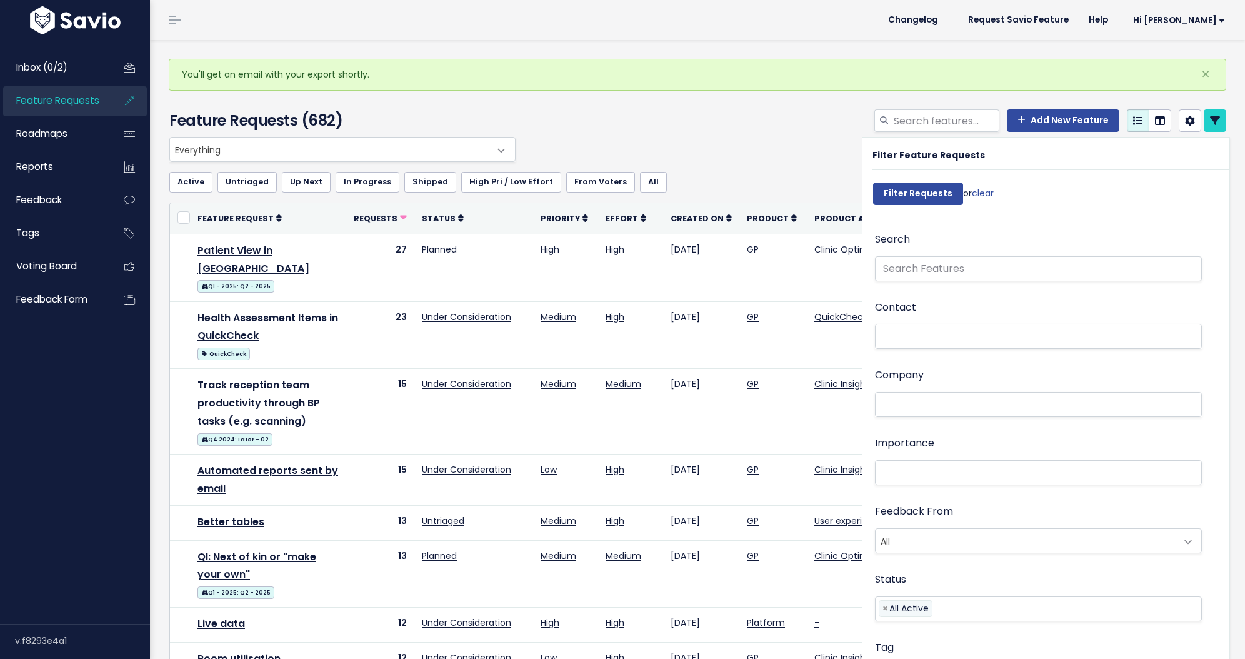
select select
